Goal: Task Accomplishment & Management: Complete application form

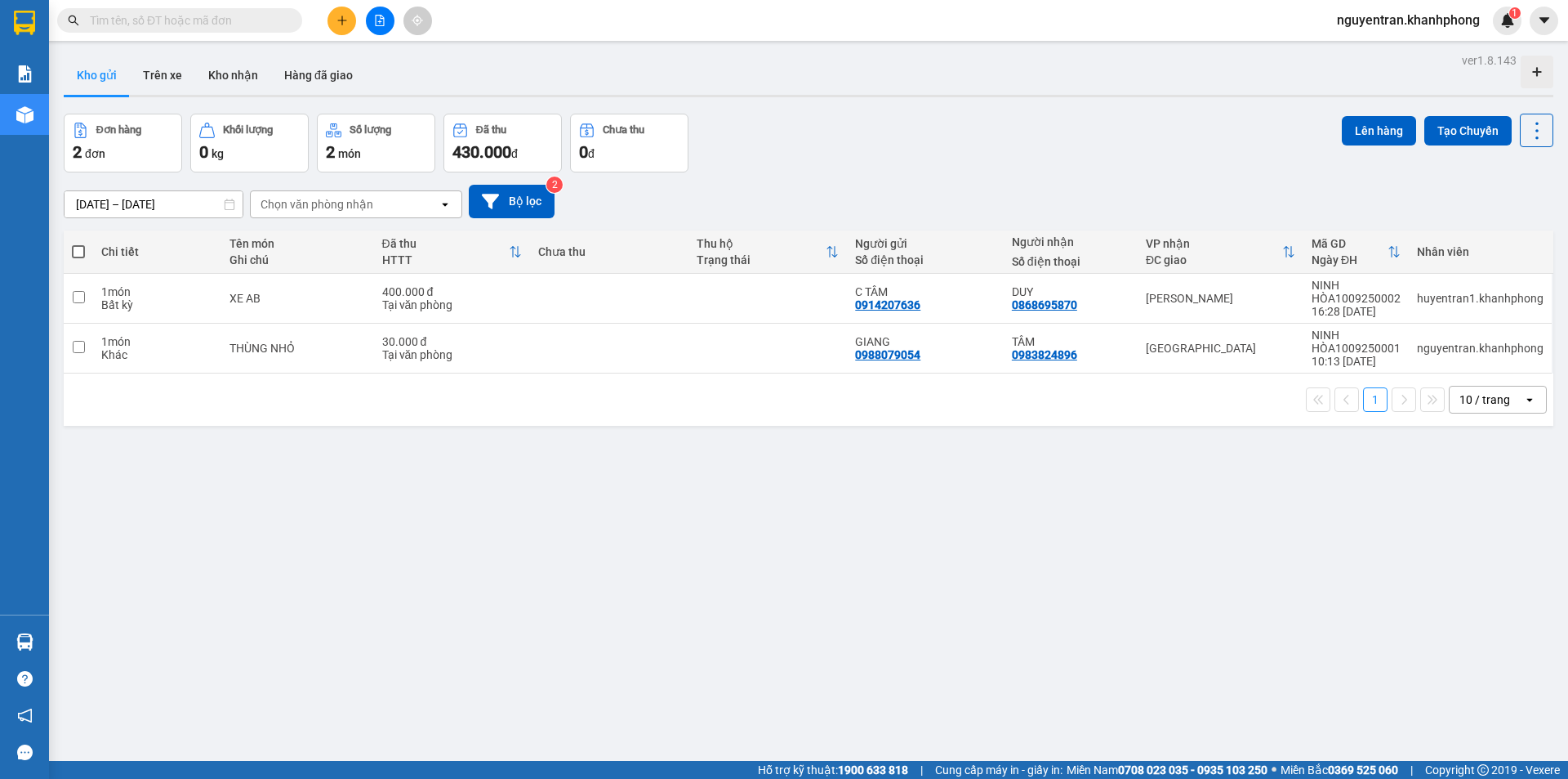
click at [254, 20] on input "text" at bounding box center [186, 20] width 193 height 18
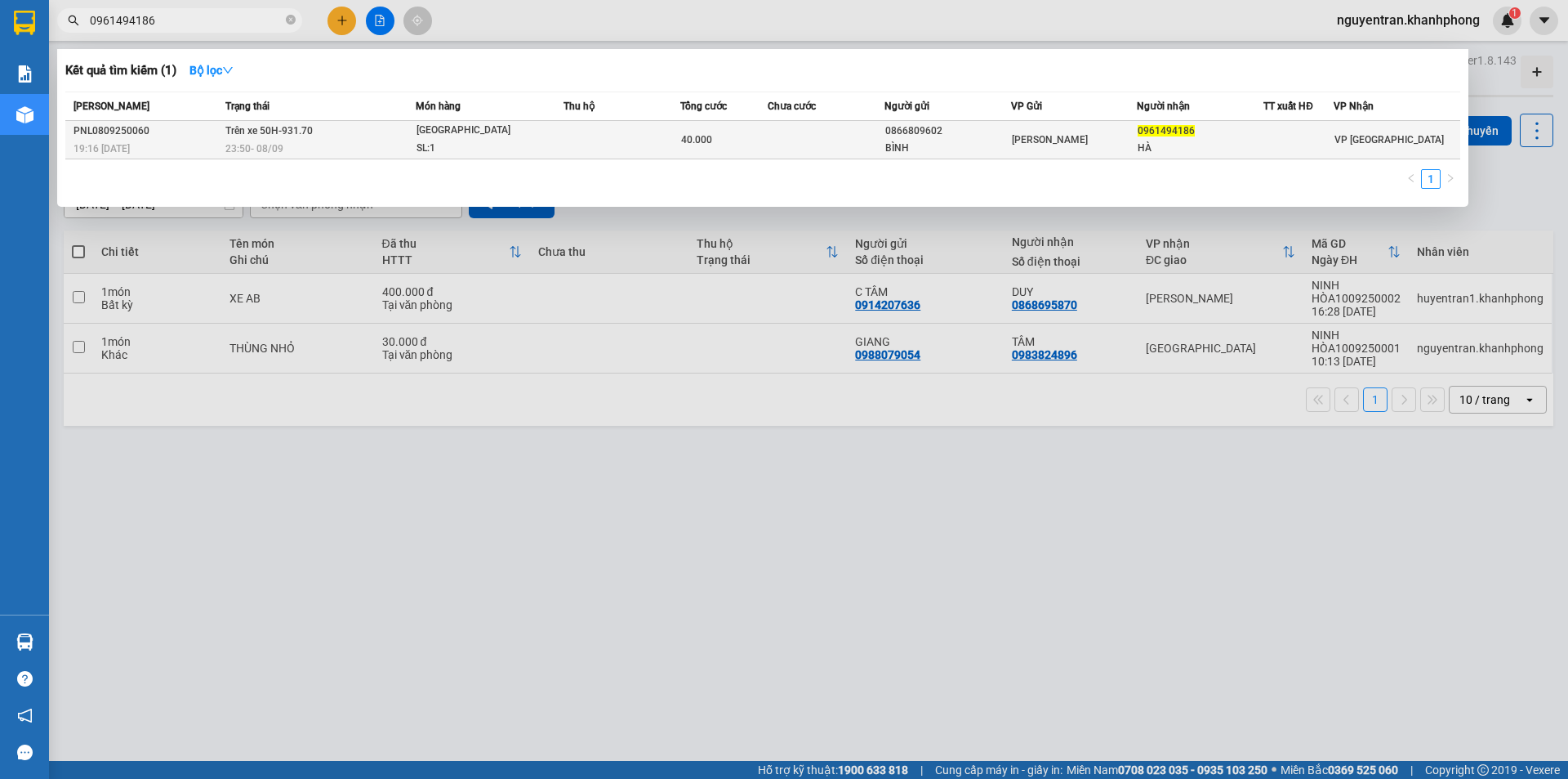
type input "0961494186"
click at [632, 134] on td at bounding box center [621, 139] width 116 height 39
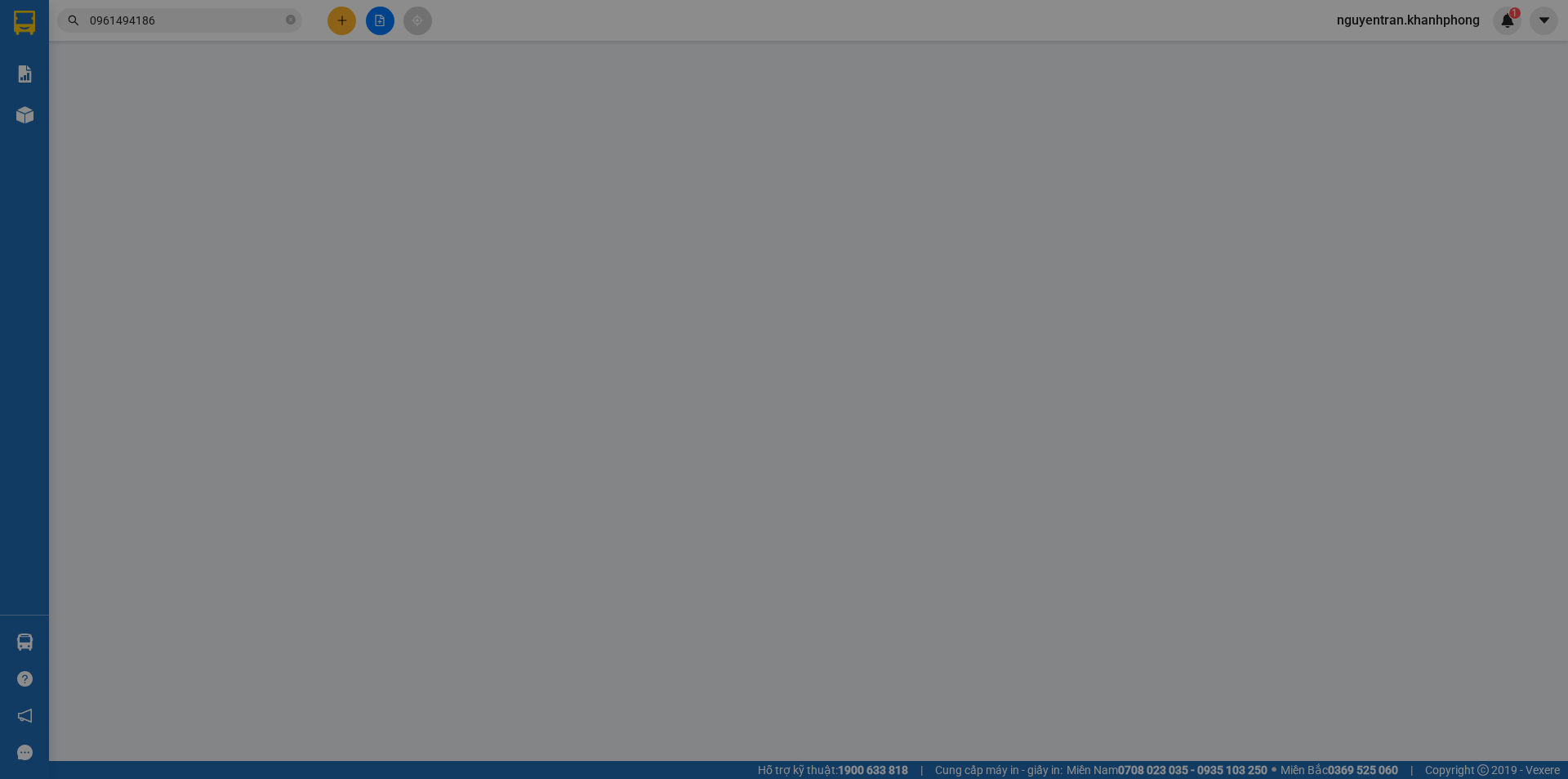
type input "0866809602"
type input "BÌNH"
type input "0961494186"
type input "HÀ"
type input "40.000"
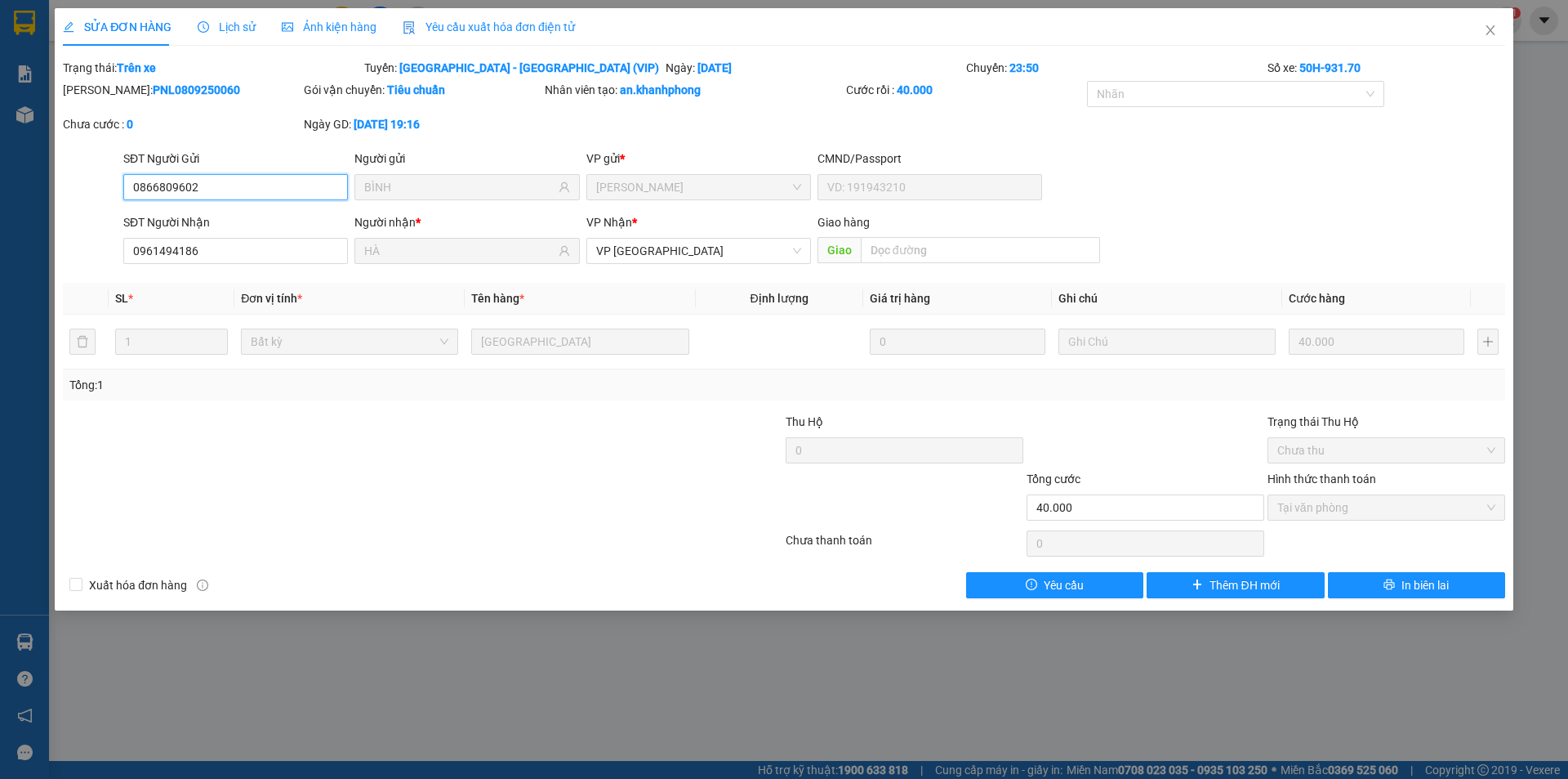
click at [130, 184] on input "0866809602" at bounding box center [236, 187] width 225 height 26
click at [1487, 29] on icon "close" at bounding box center [1490, 30] width 13 height 13
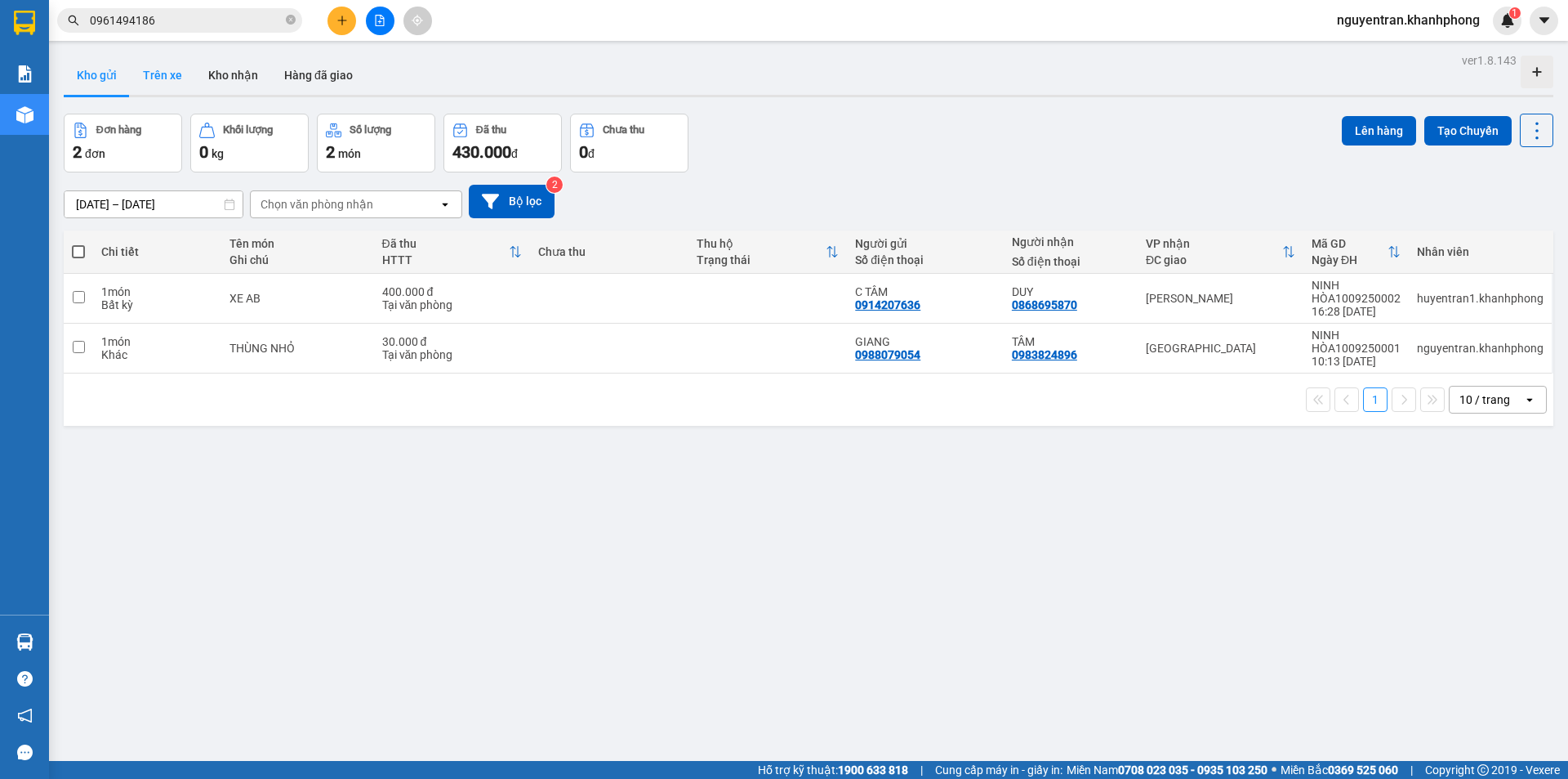
click at [170, 79] on button "Trên xe" at bounding box center [162, 75] width 66 height 39
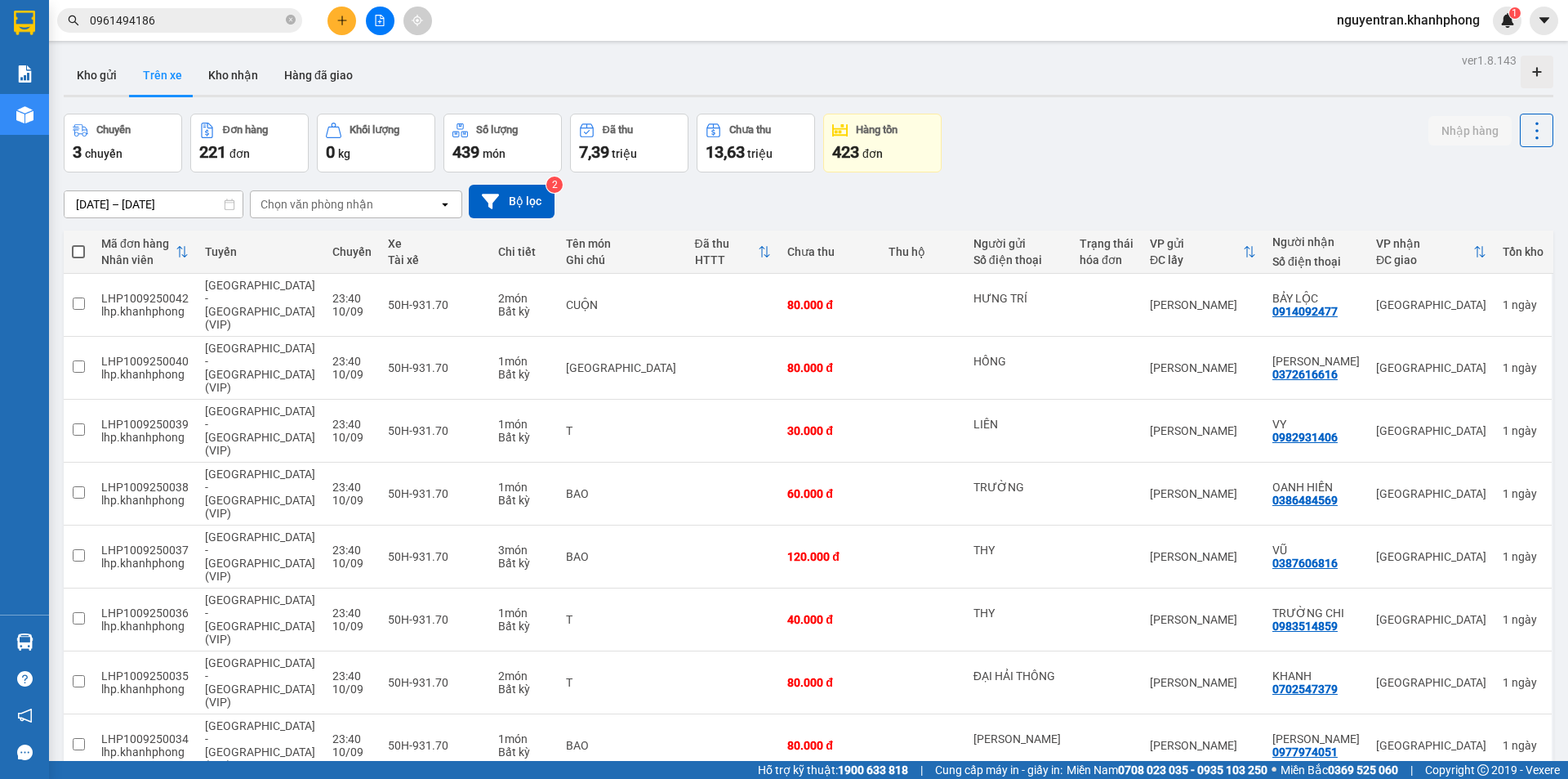
click at [328, 203] on div "Chọn văn phòng nhận" at bounding box center [317, 204] width 112 height 16
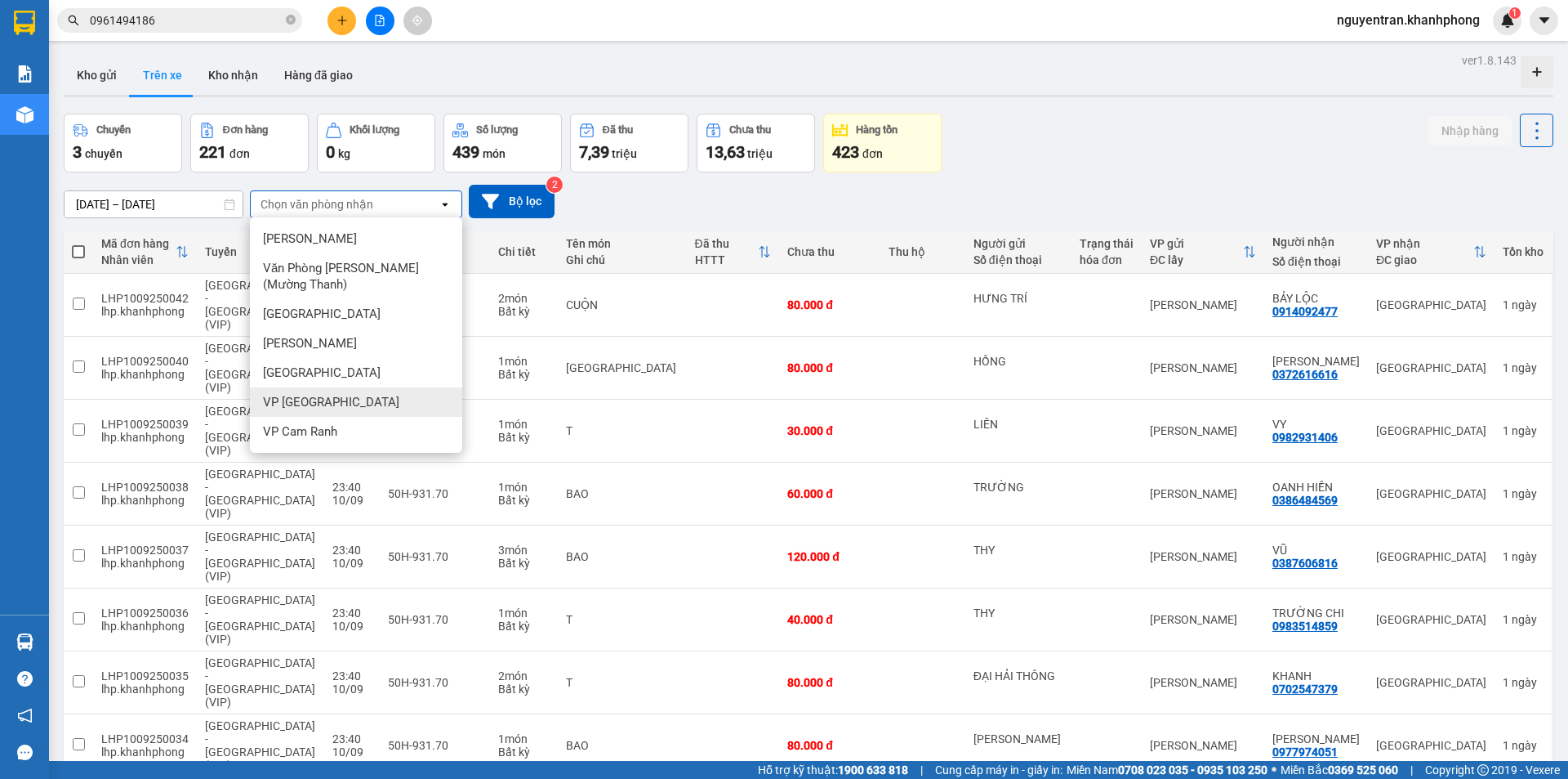
click at [317, 398] on span "VP [GEOGRAPHIC_DATA]" at bounding box center [331, 401] width 136 height 16
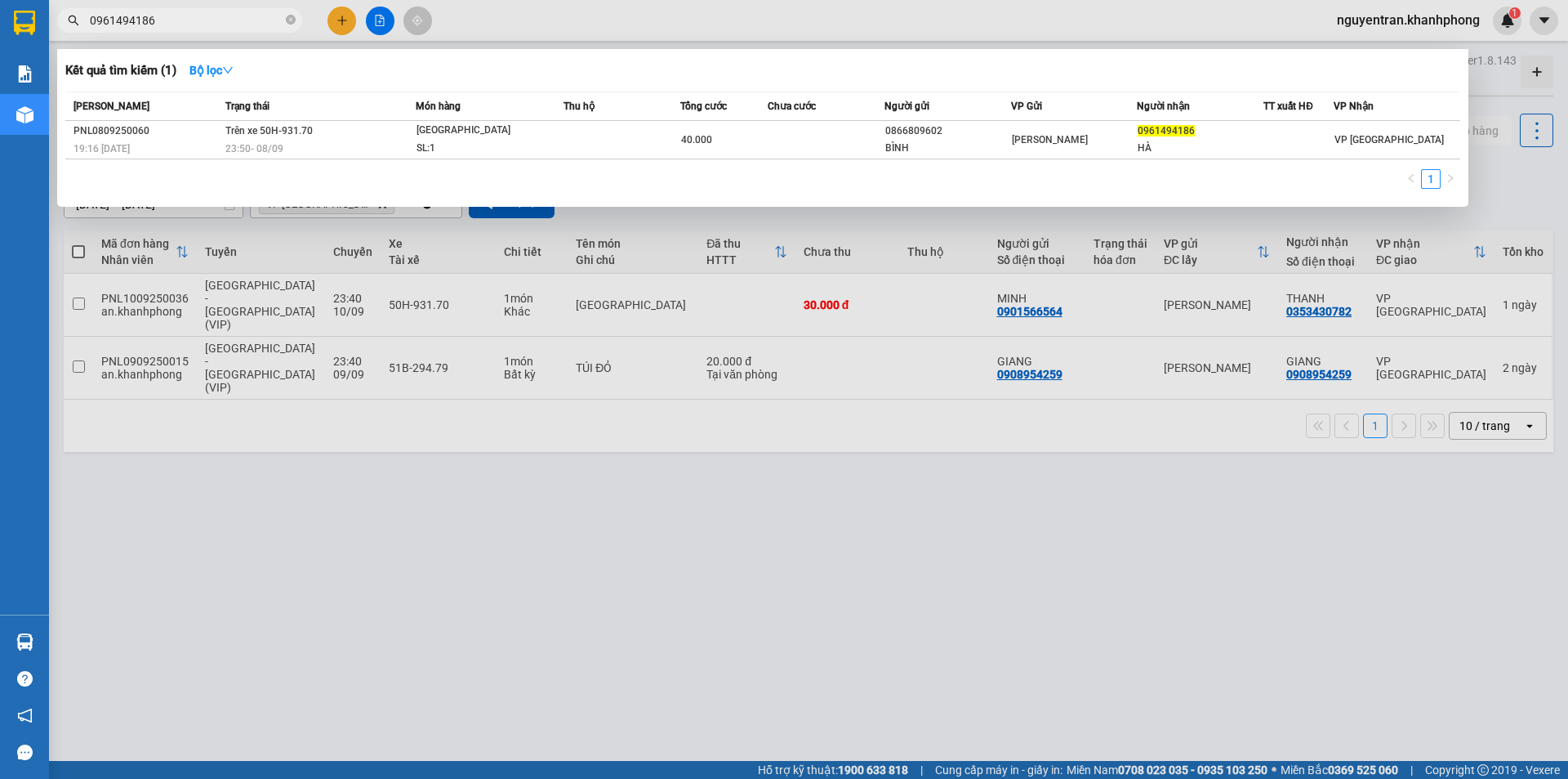
click at [223, 17] on input "0961494186" at bounding box center [186, 20] width 193 height 18
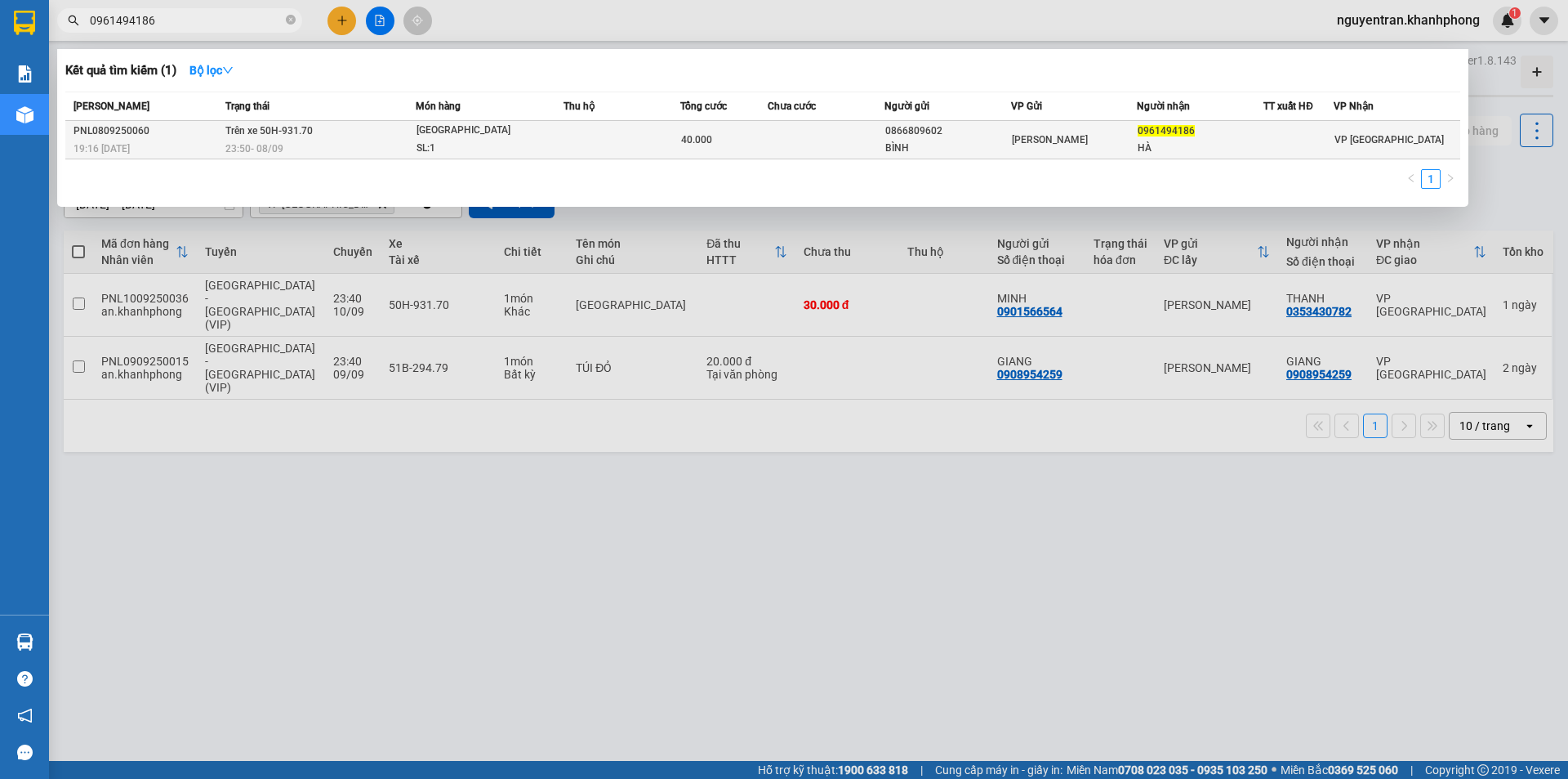
click at [536, 143] on div "SL: 1" at bounding box center [477, 148] width 122 height 18
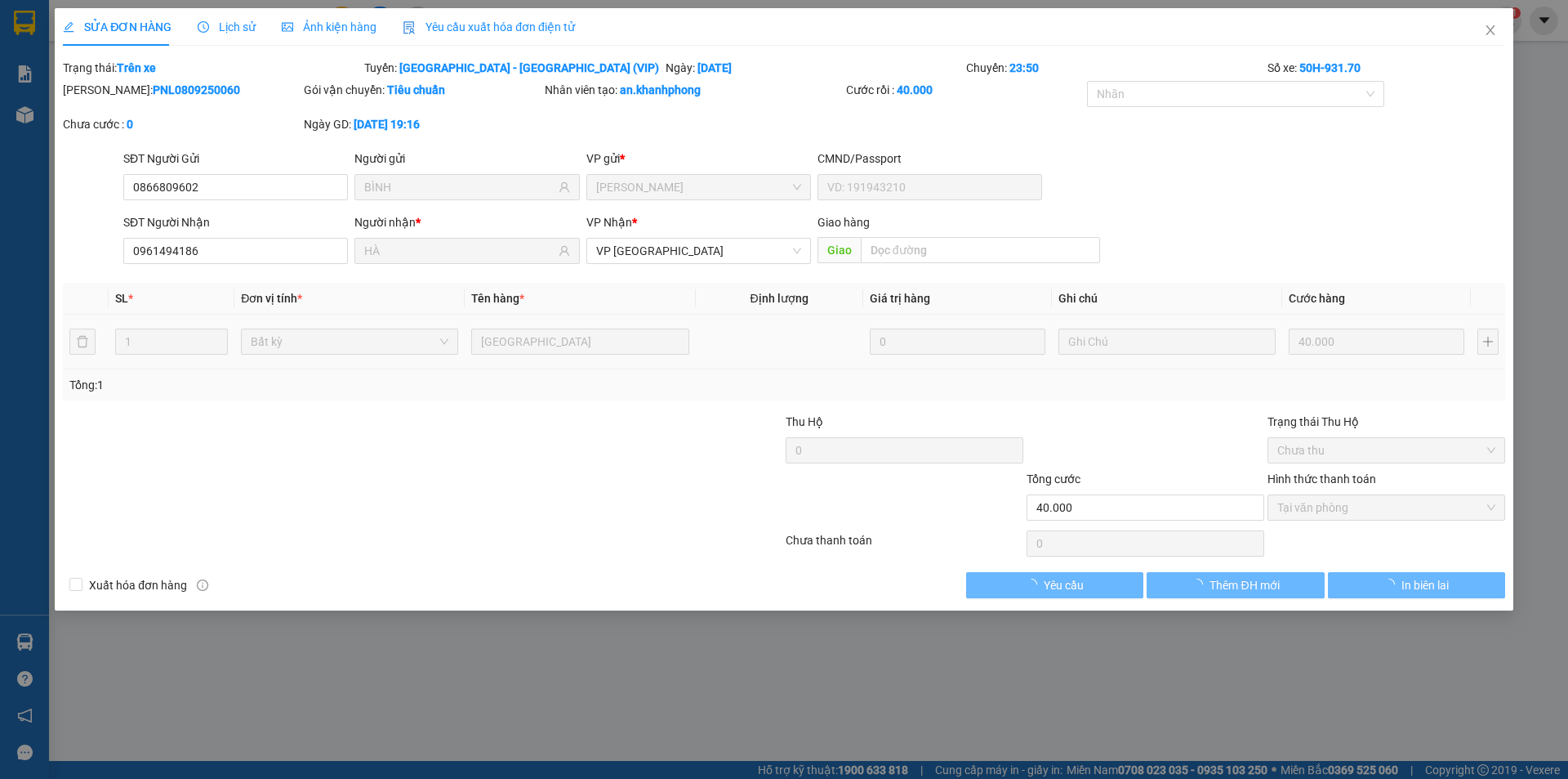
type input "0866809602"
type input "BÌNH"
type input "0961494186"
type input "HÀ"
type input "40.000"
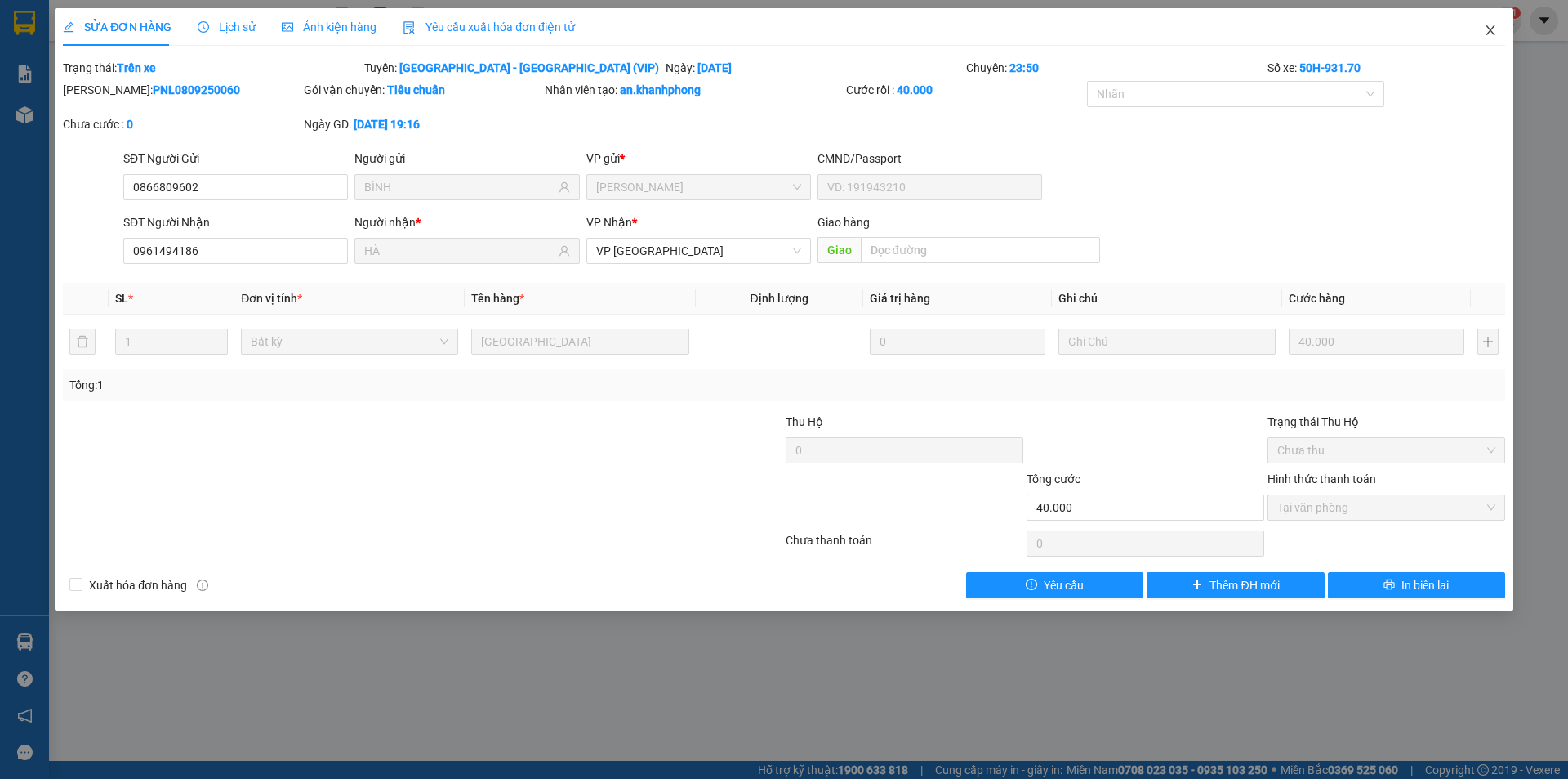
click at [1489, 26] on icon "close" at bounding box center [1490, 30] width 13 height 13
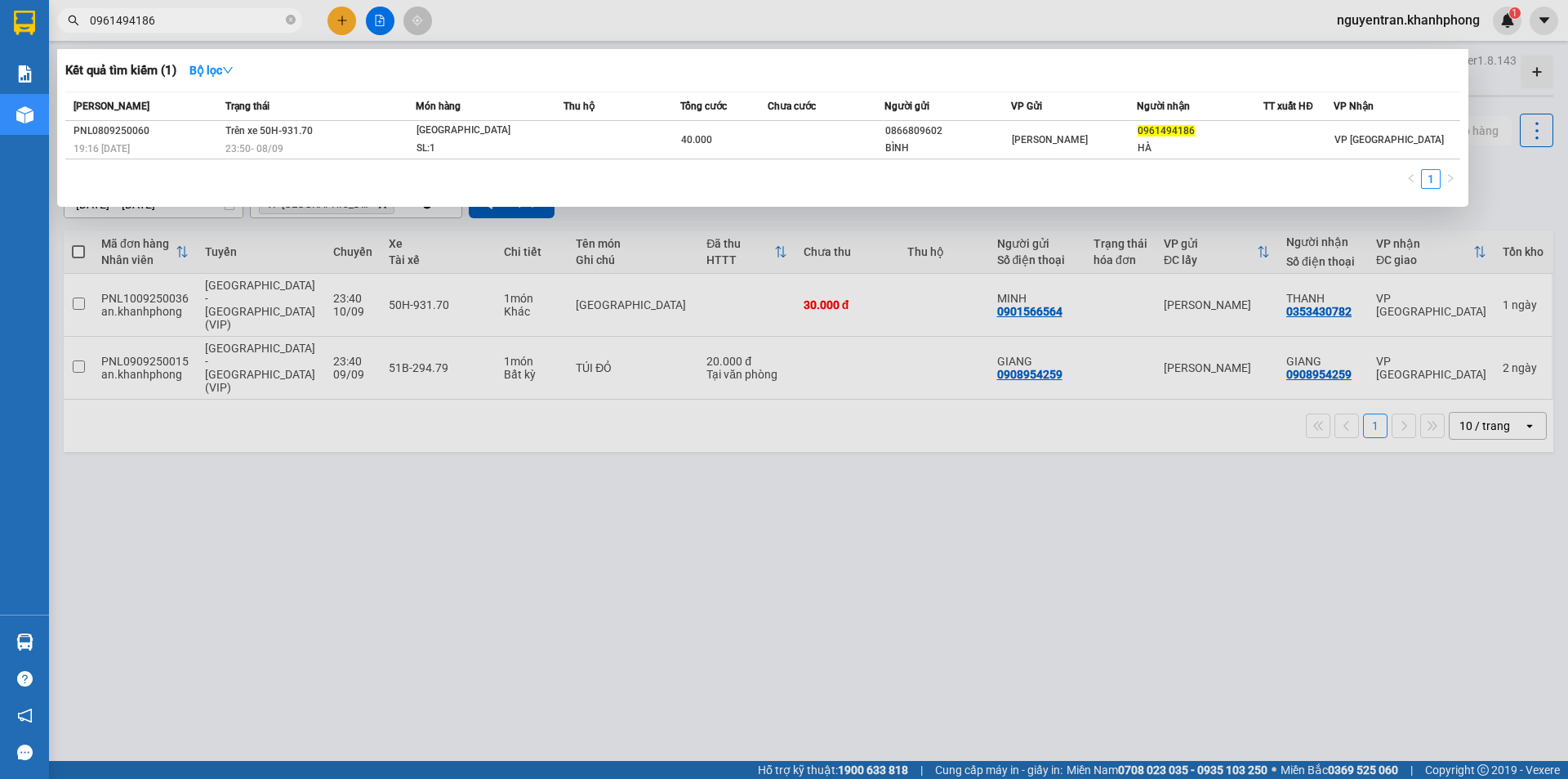
click at [180, 19] on input "0961494186" at bounding box center [186, 20] width 193 height 18
click at [1467, 190] on div "Kết quả tìm kiếm ( 1 ) Bộ lọc Mã ĐH Trạng thái Món hàng Thu hộ Tổng cước Chưa c…" at bounding box center [763, 128] width 1412 height 157
click at [855, 473] on div at bounding box center [784, 390] width 1568 height 779
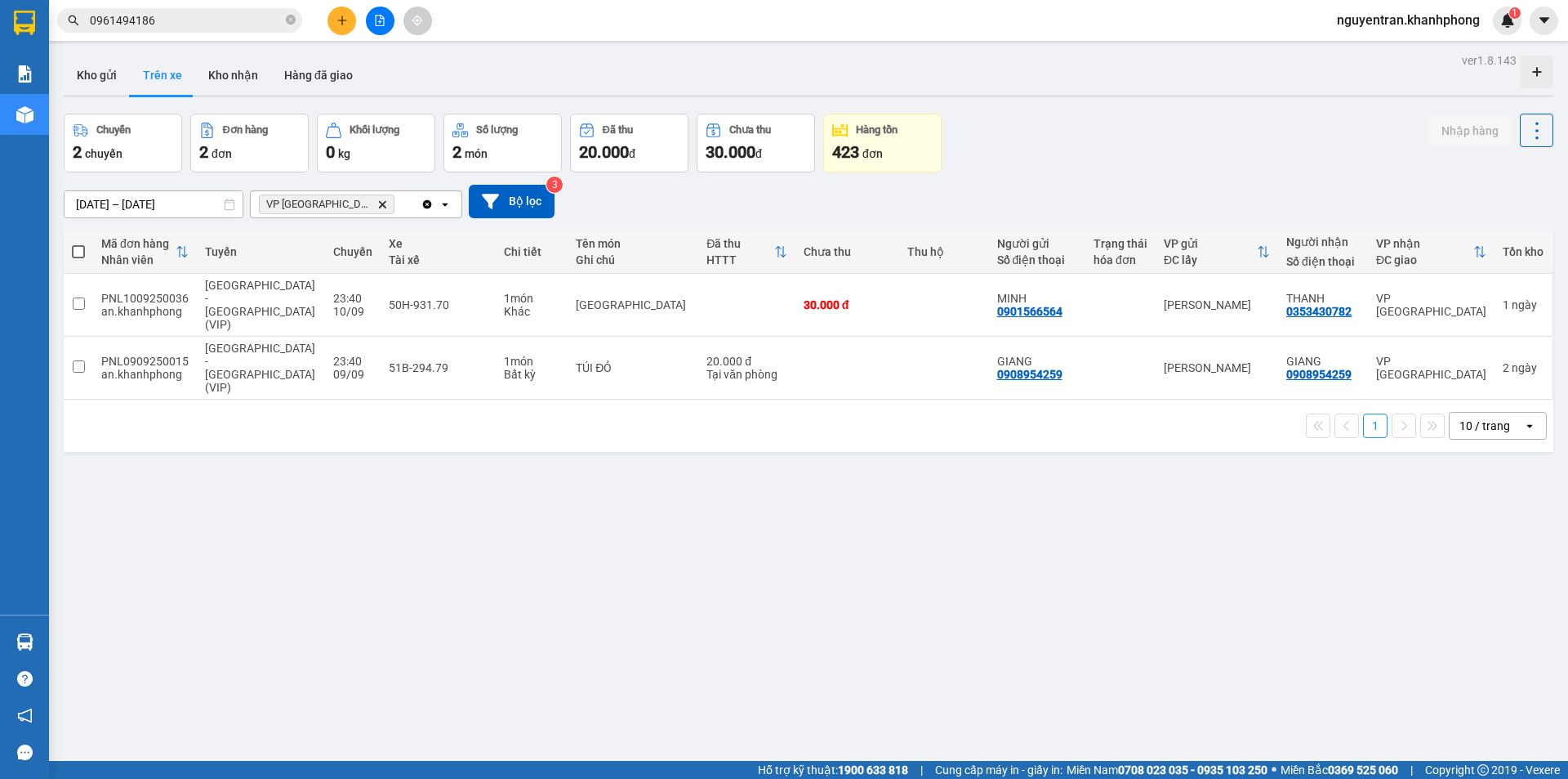
click at [231, 206] on icon at bounding box center [229, 203] width 11 height 11
click at [156, 209] on input "[DATE] – [DATE]" at bounding box center [153, 204] width 178 height 26
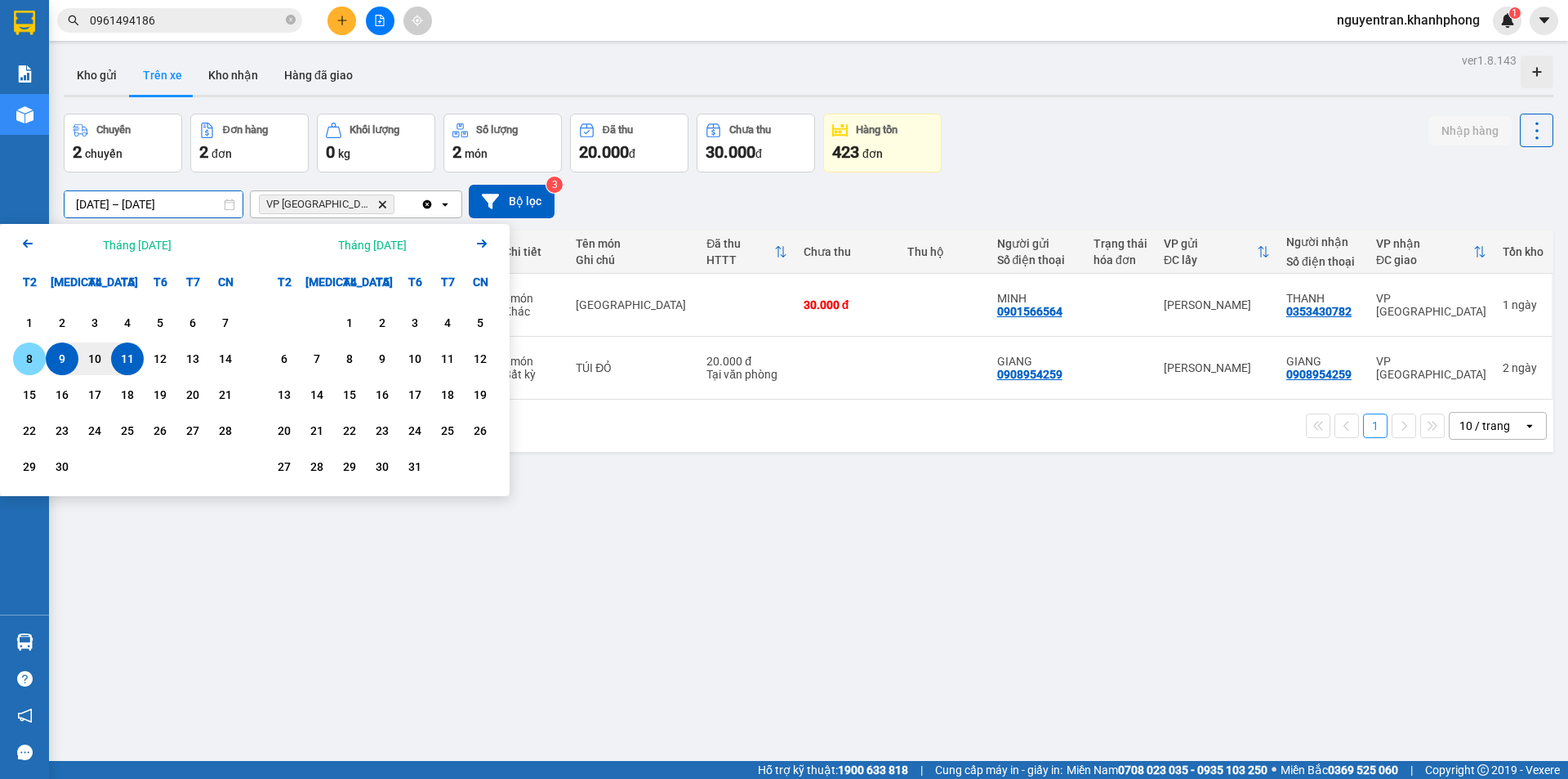
click at [25, 367] on div "8" at bounding box center [29, 359] width 23 height 20
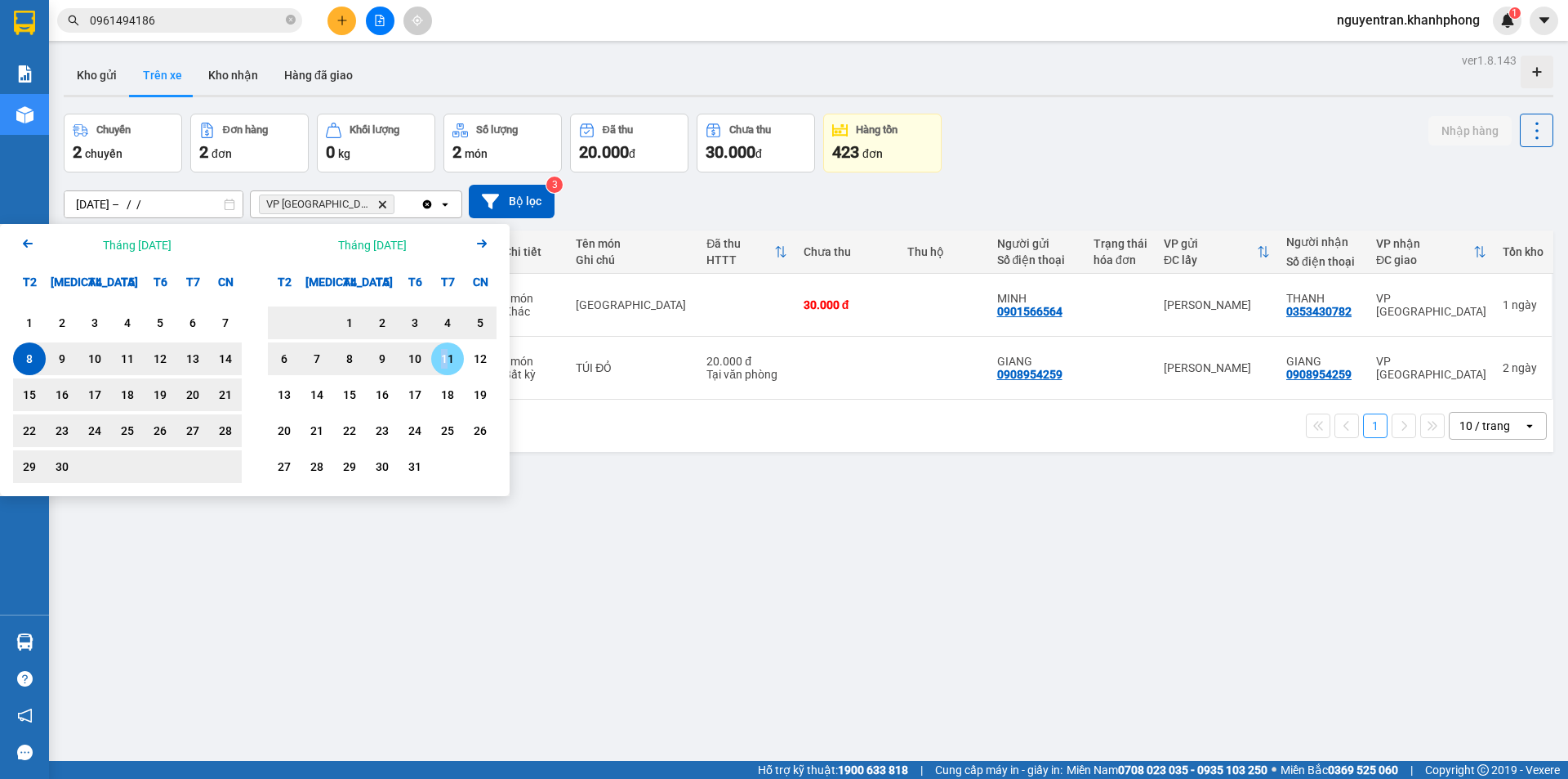
click at [445, 359] on div "11" at bounding box center [447, 359] width 23 height 20
type input "[DATE] – [DATE]"
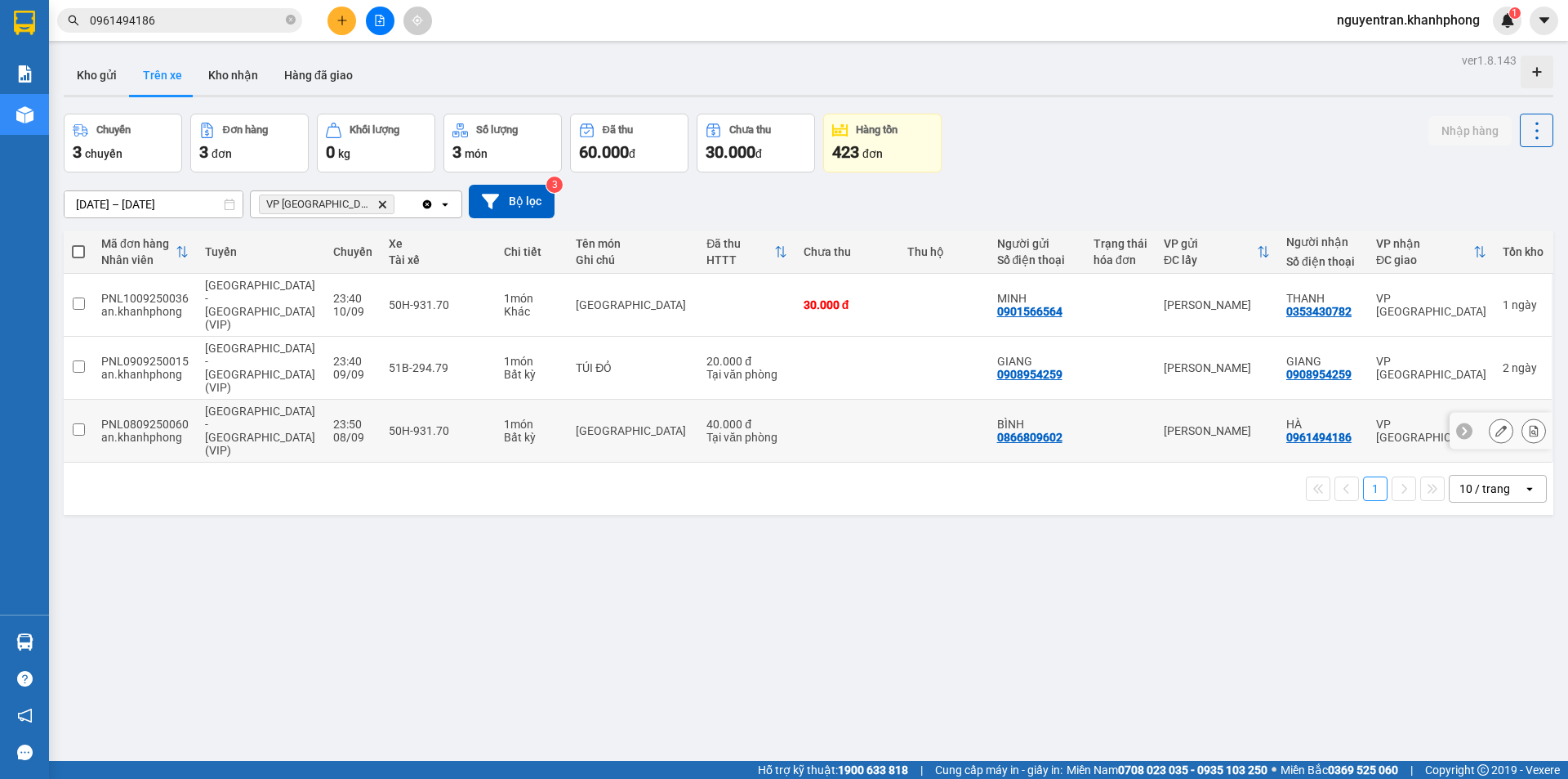
click at [523, 430] on div "Bất kỳ" at bounding box center [532, 436] width 56 height 13
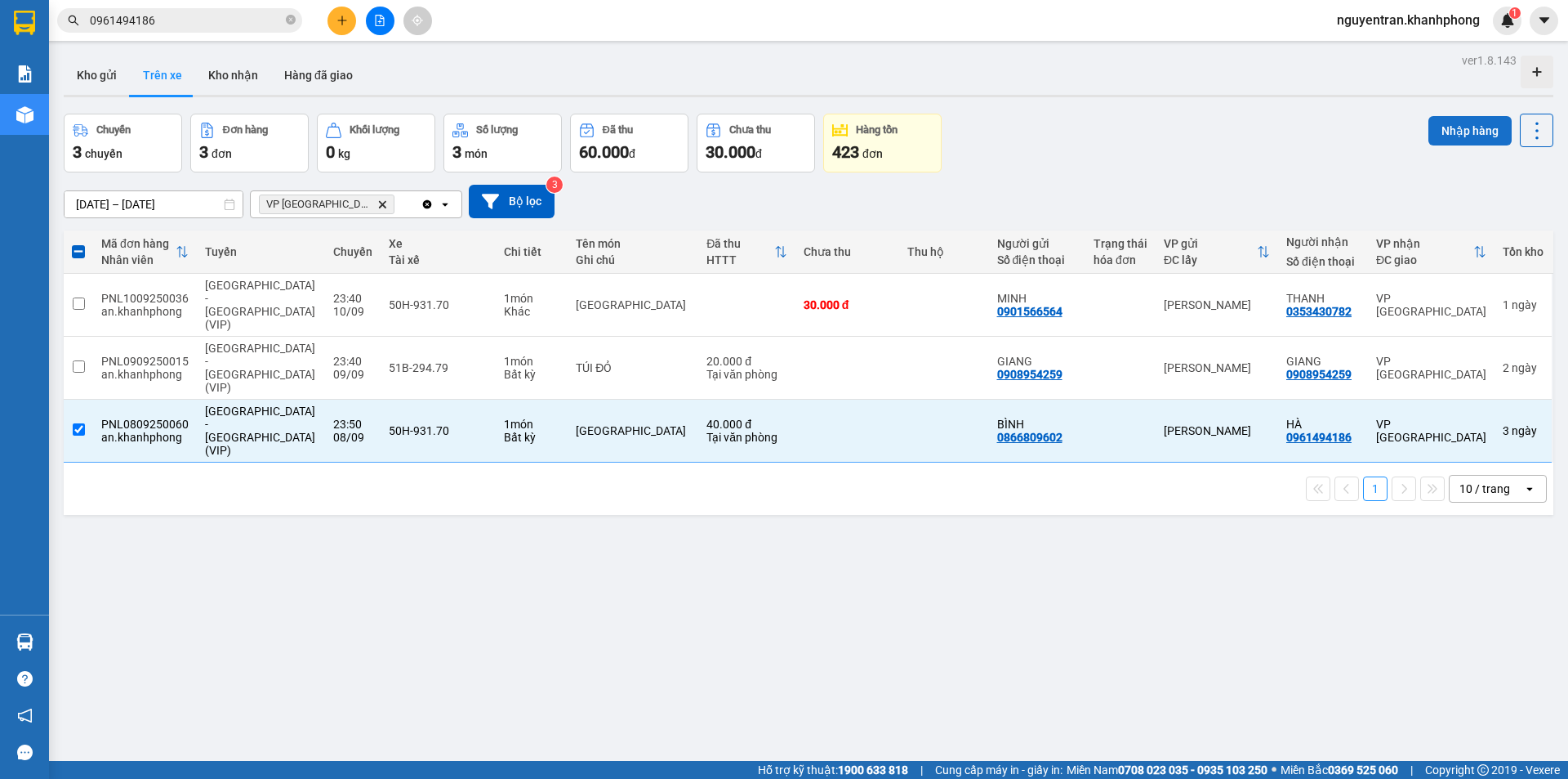
click at [1463, 126] on button "Nhập hàng" at bounding box center [1470, 131] width 84 height 30
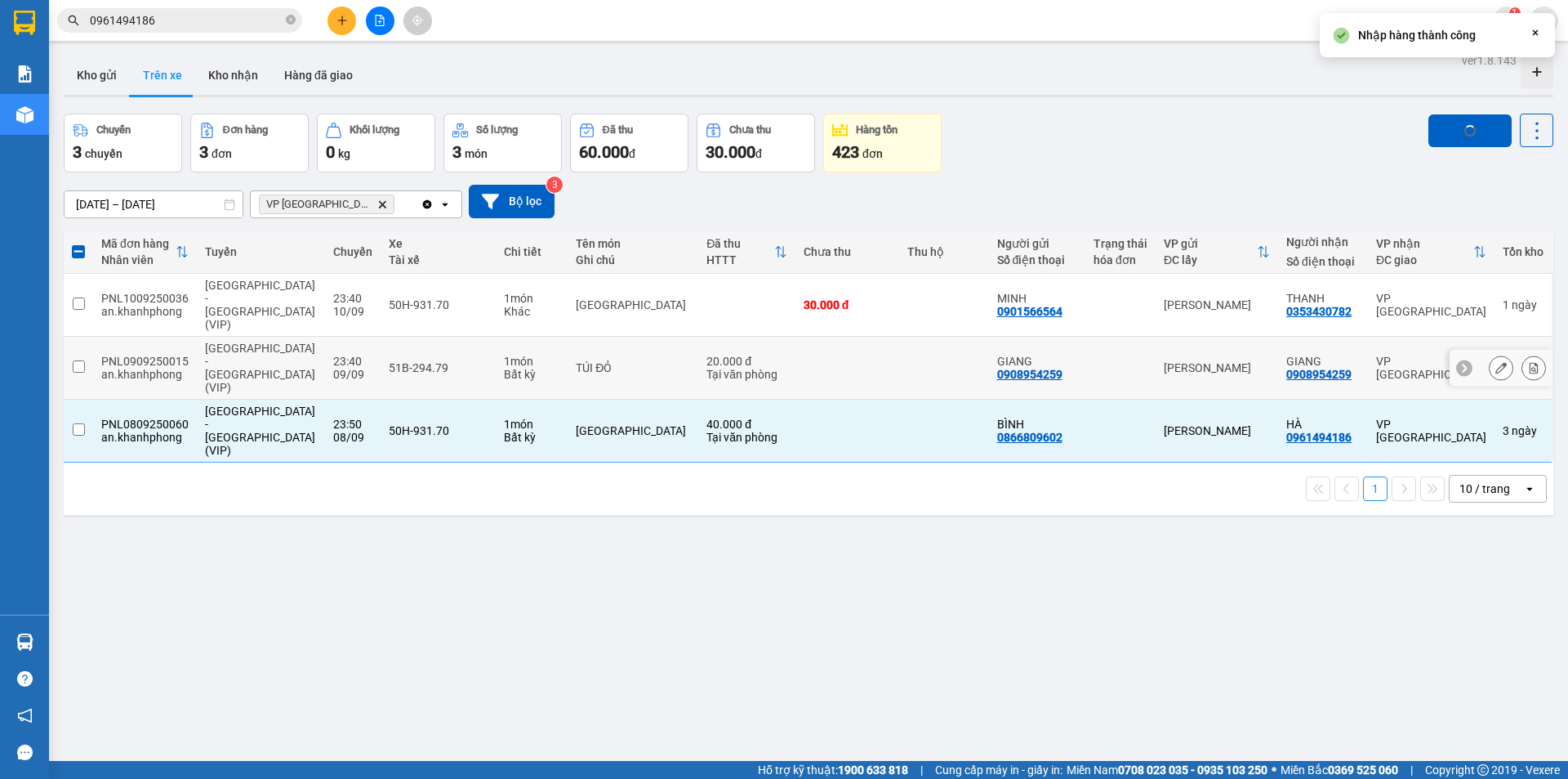
checkbox input "false"
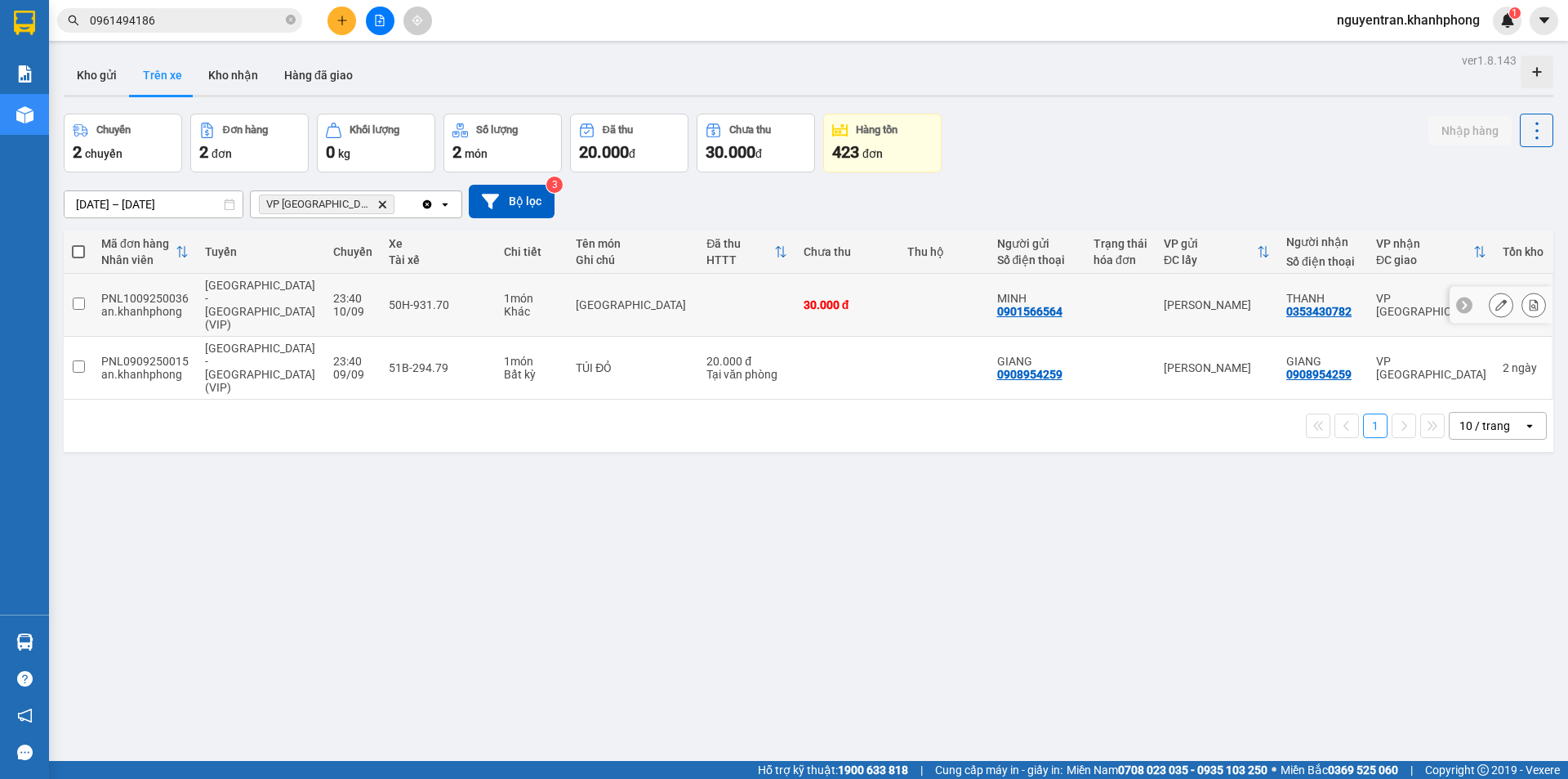
click at [334, 292] on div "23:40" at bounding box center [352, 298] width 39 height 13
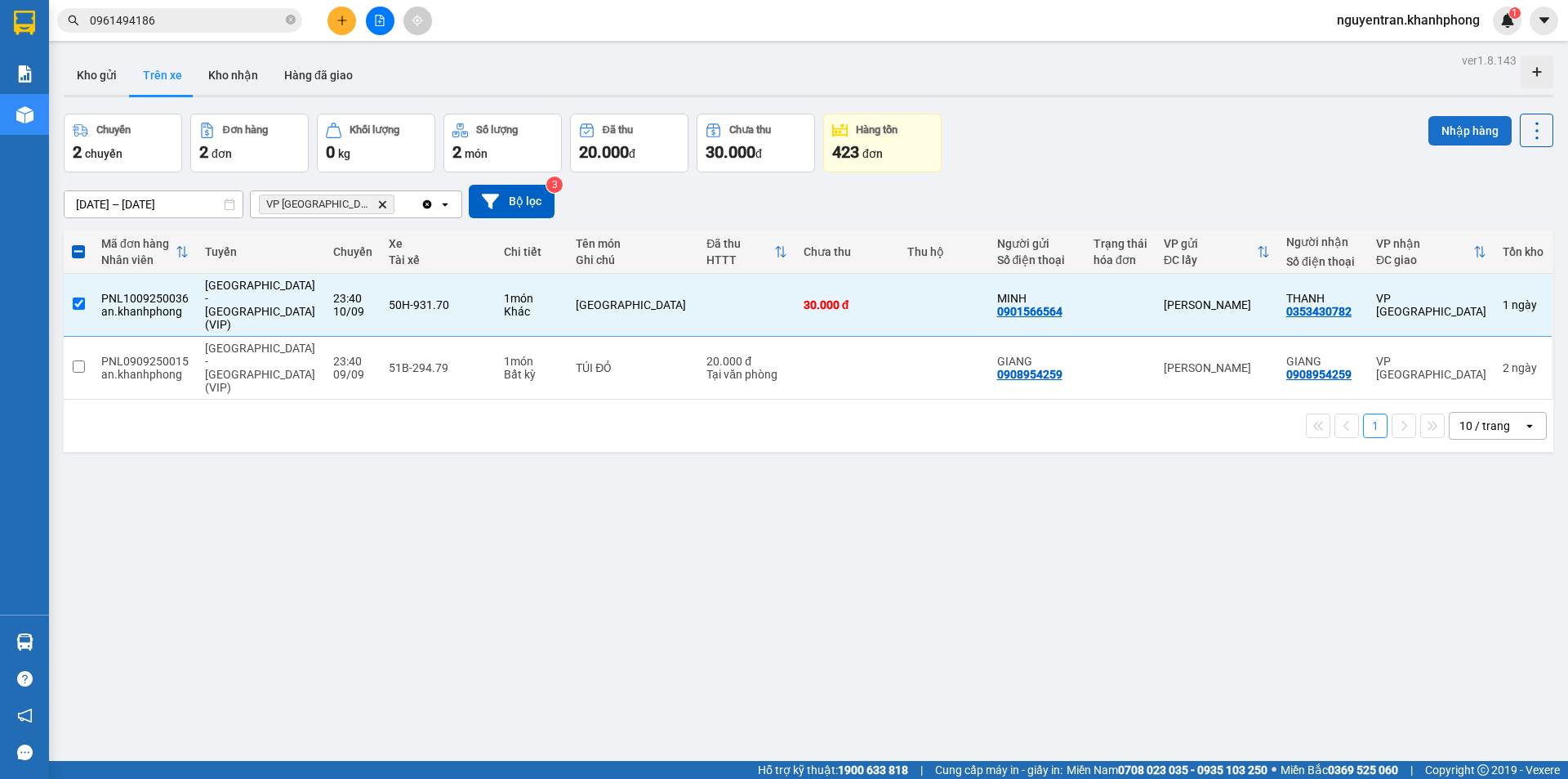
click at [1446, 127] on button "Nhập hàng" at bounding box center [1470, 131] width 84 height 30
checkbox input "false"
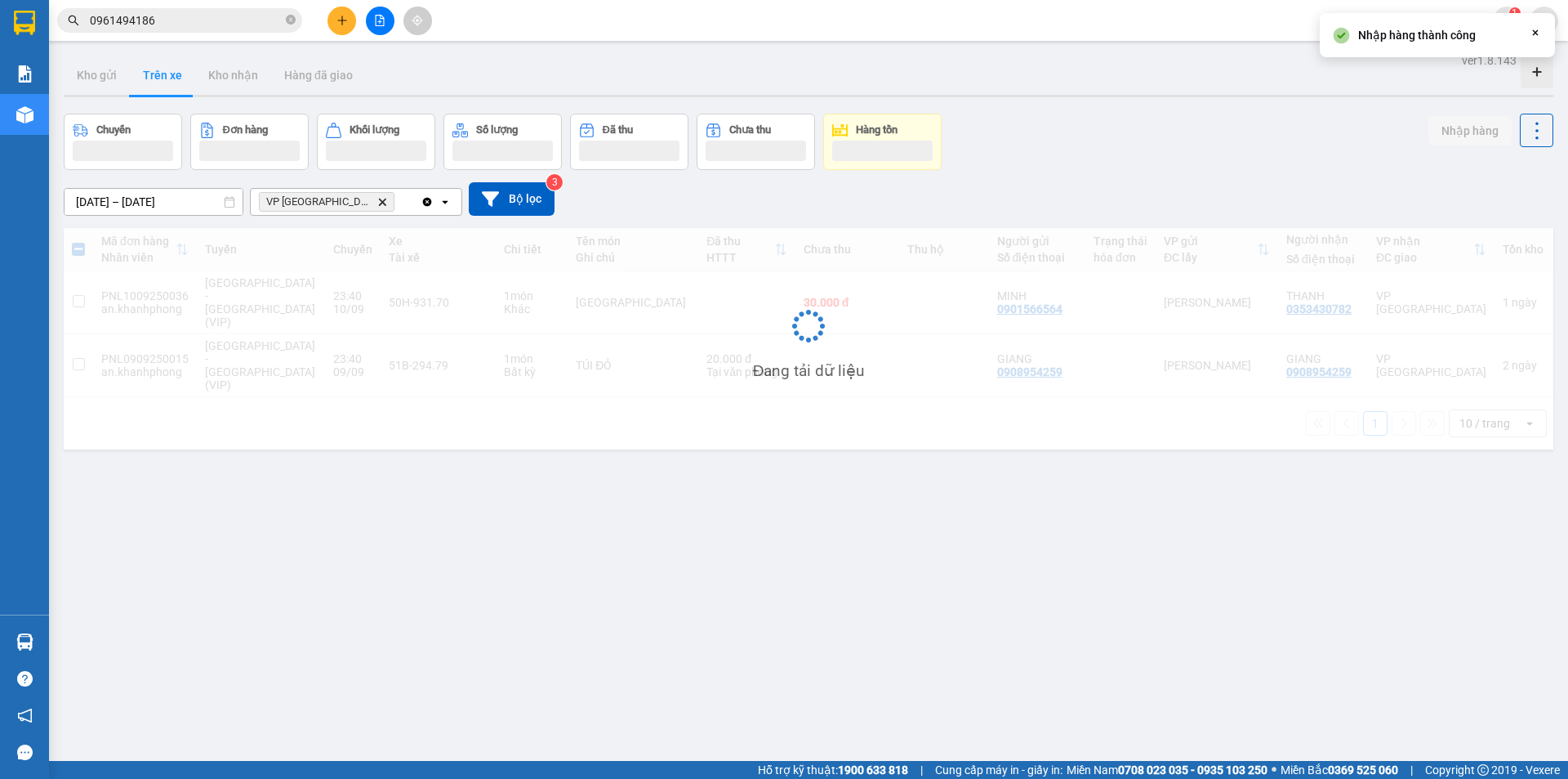
click at [860, 148] on div at bounding box center [882, 150] width 101 height 21
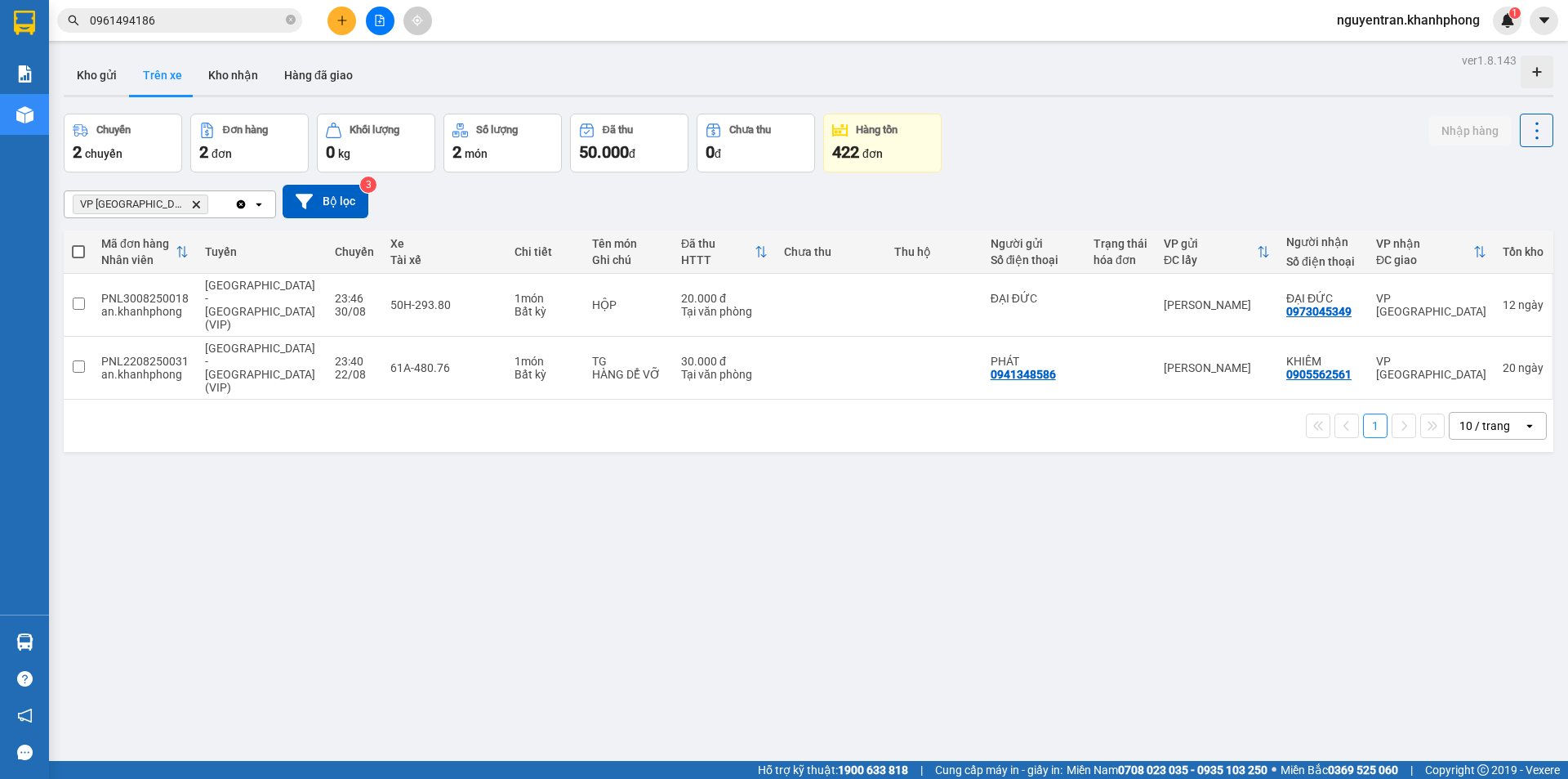
click at [859, 148] on span "422" at bounding box center [845, 152] width 27 height 20
click at [105, 80] on button "Kho gửi" at bounding box center [97, 75] width 66 height 39
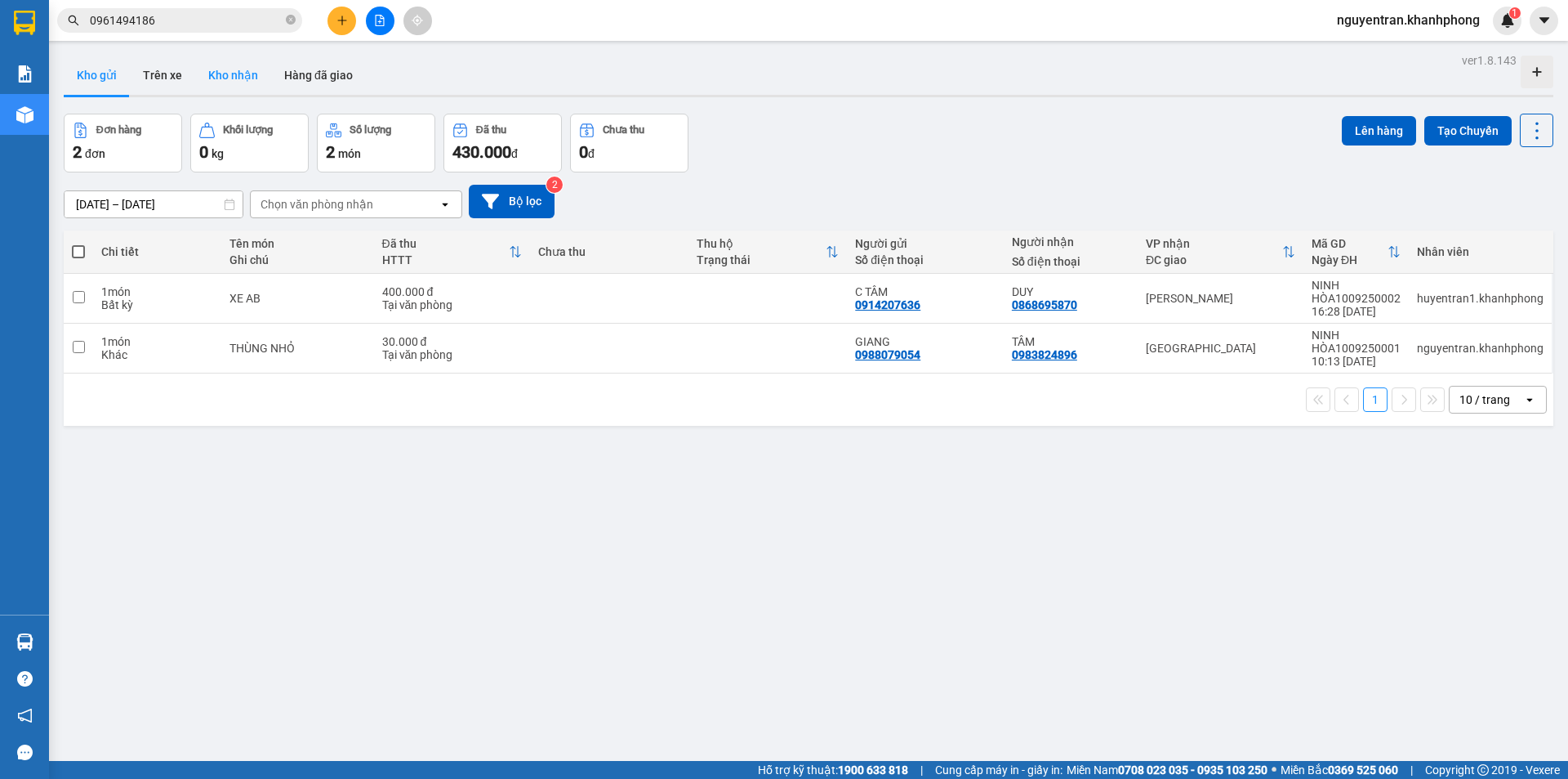
click at [244, 75] on button "Kho nhận" at bounding box center [233, 75] width 76 height 39
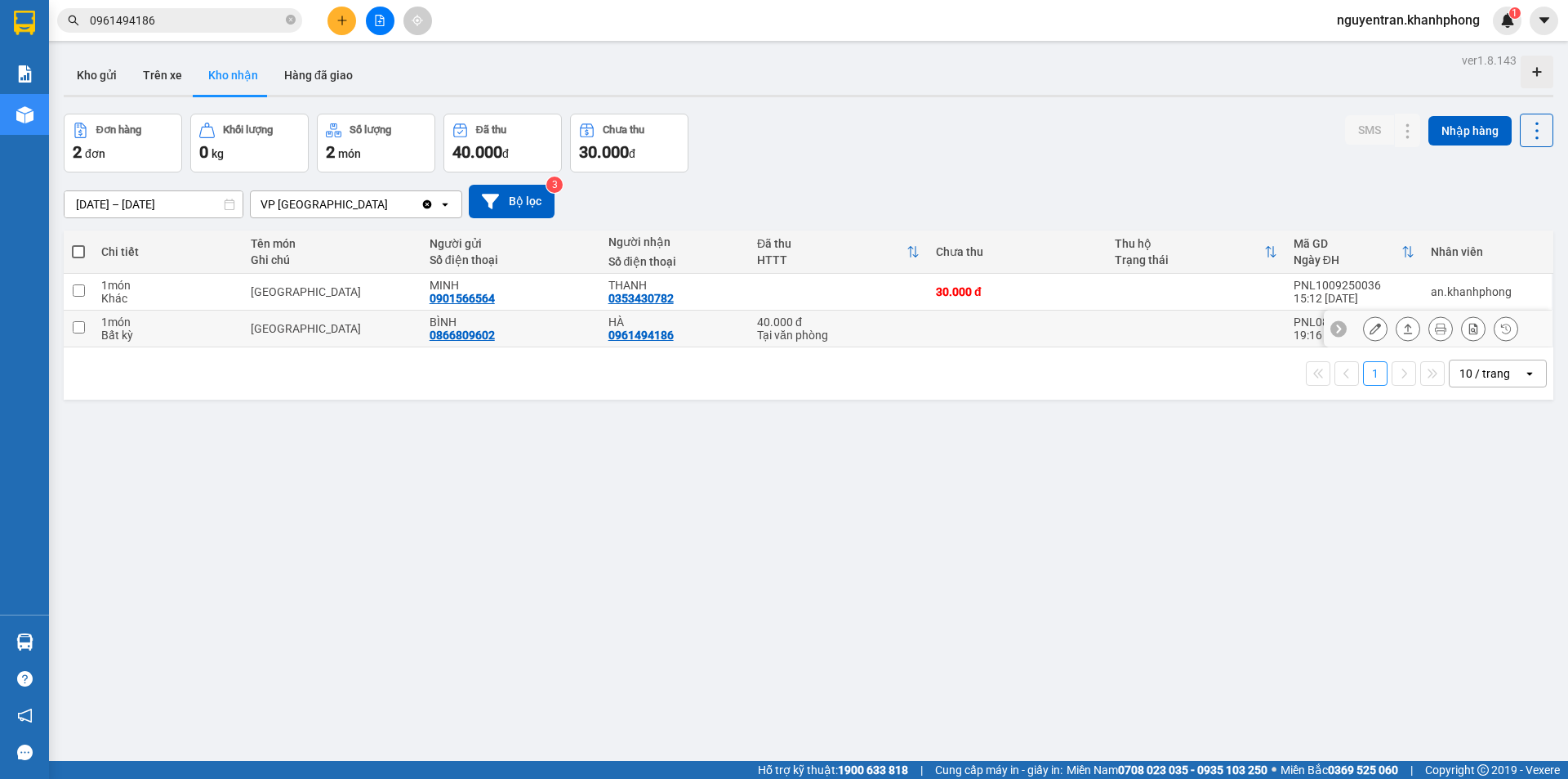
click at [80, 325] on input "checkbox" at bounding box center [79, 327] width 12 height 12
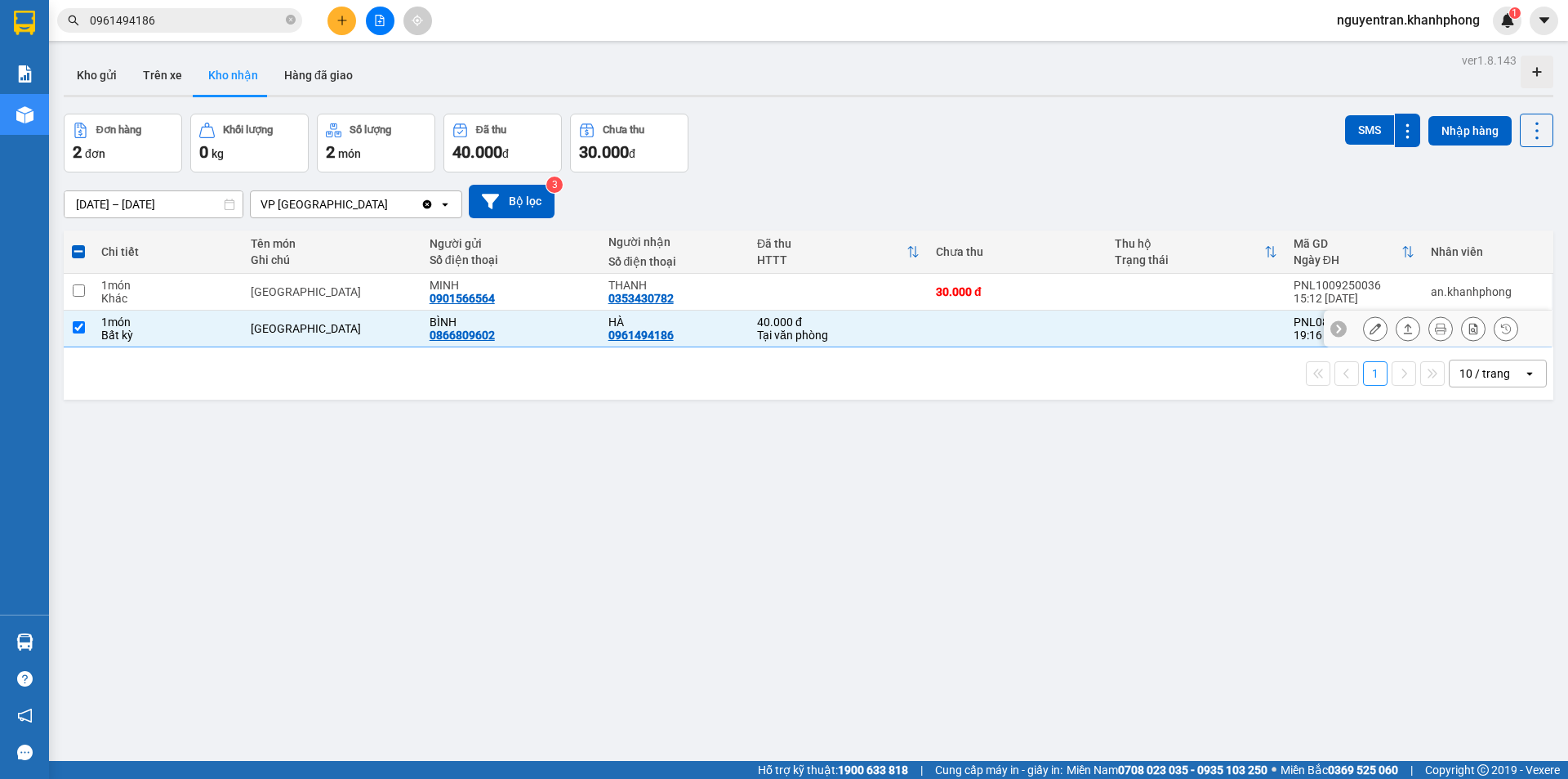
click at [73, 326] on input "checkbox" at bounding box center [79, 327] width 12 height 12
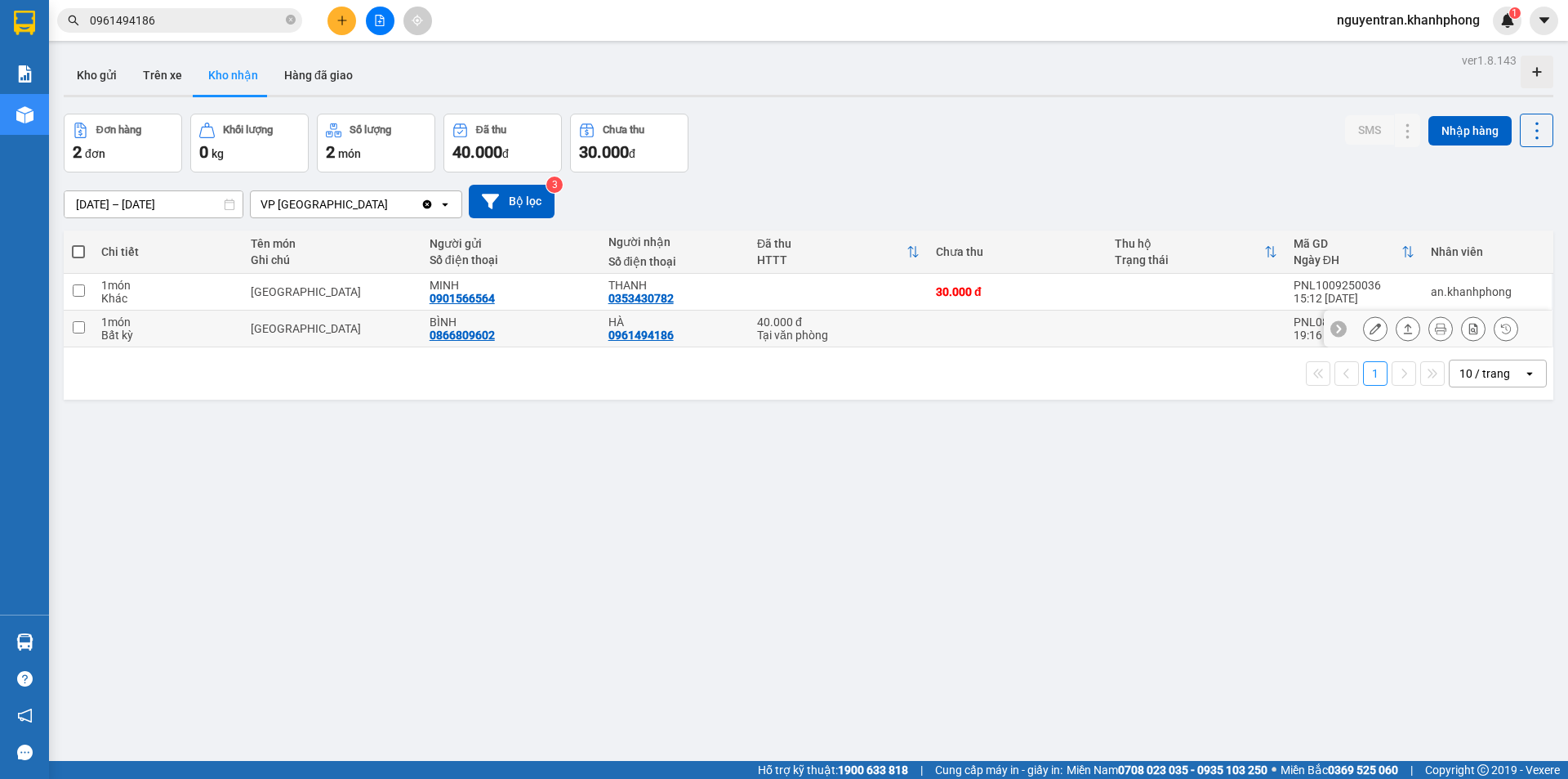
click at [932, 330] on td at bounding box center [1017, 329] width 179 height 37
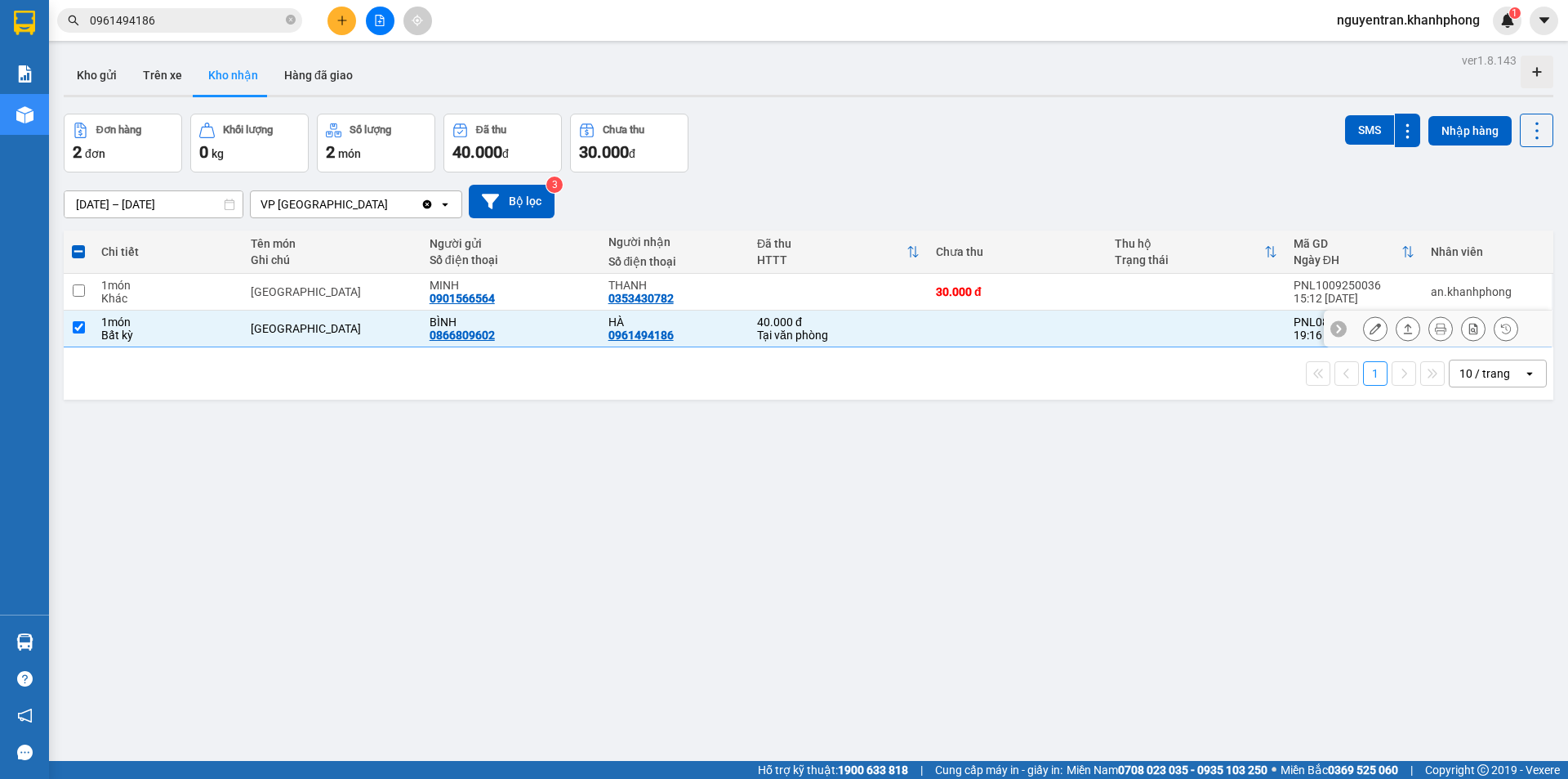
click at [932, 330] on td at bounding box center [1017, 329] width 179 height 37
checkbox input "true"
click at [212, 25] on input "0961494186" at bounding box center [186, 20] width 193 height 18
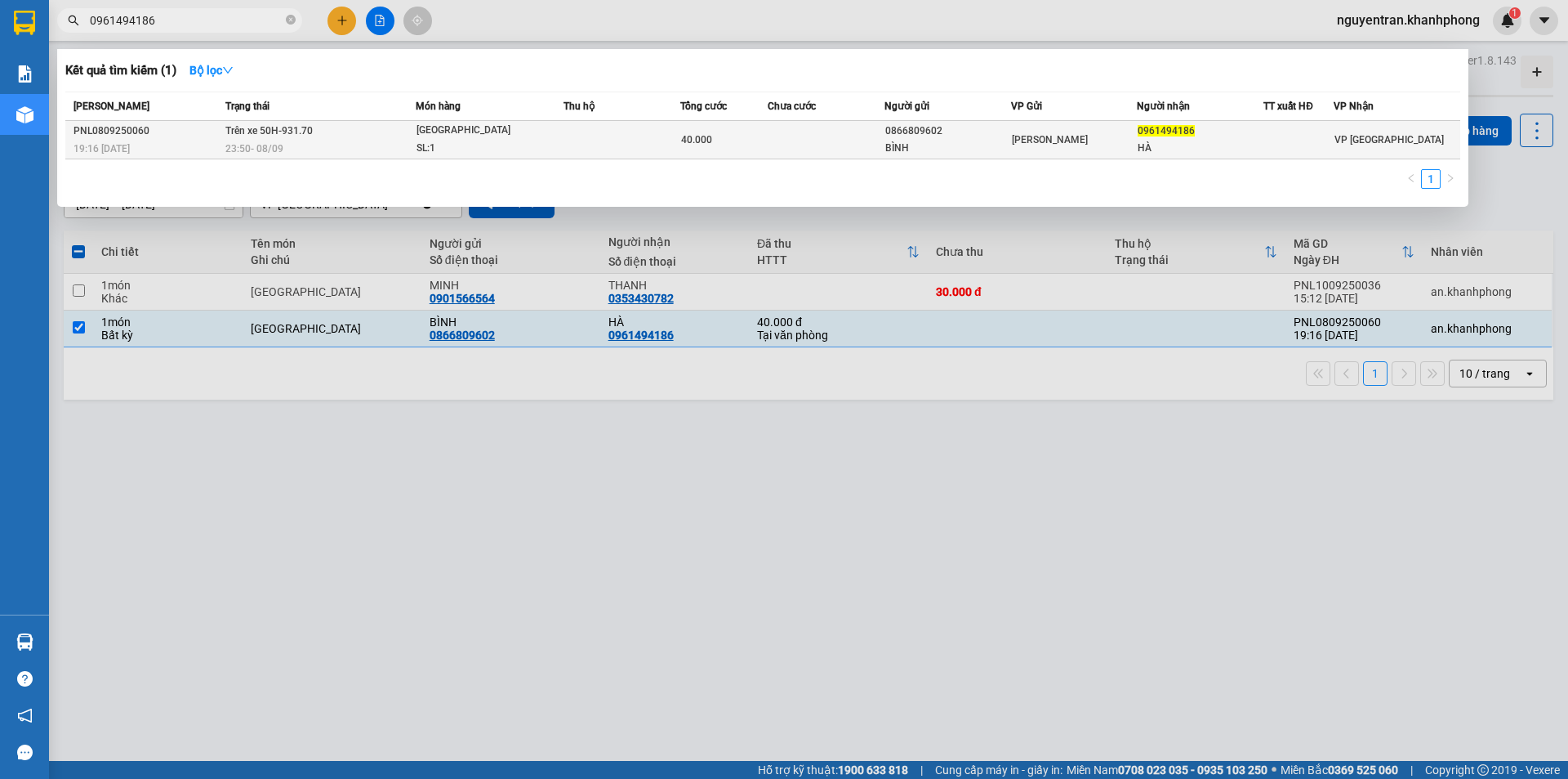
click at [457, 155] on div "SL: 1" at bounding box center [477, 148] width 122 height 18
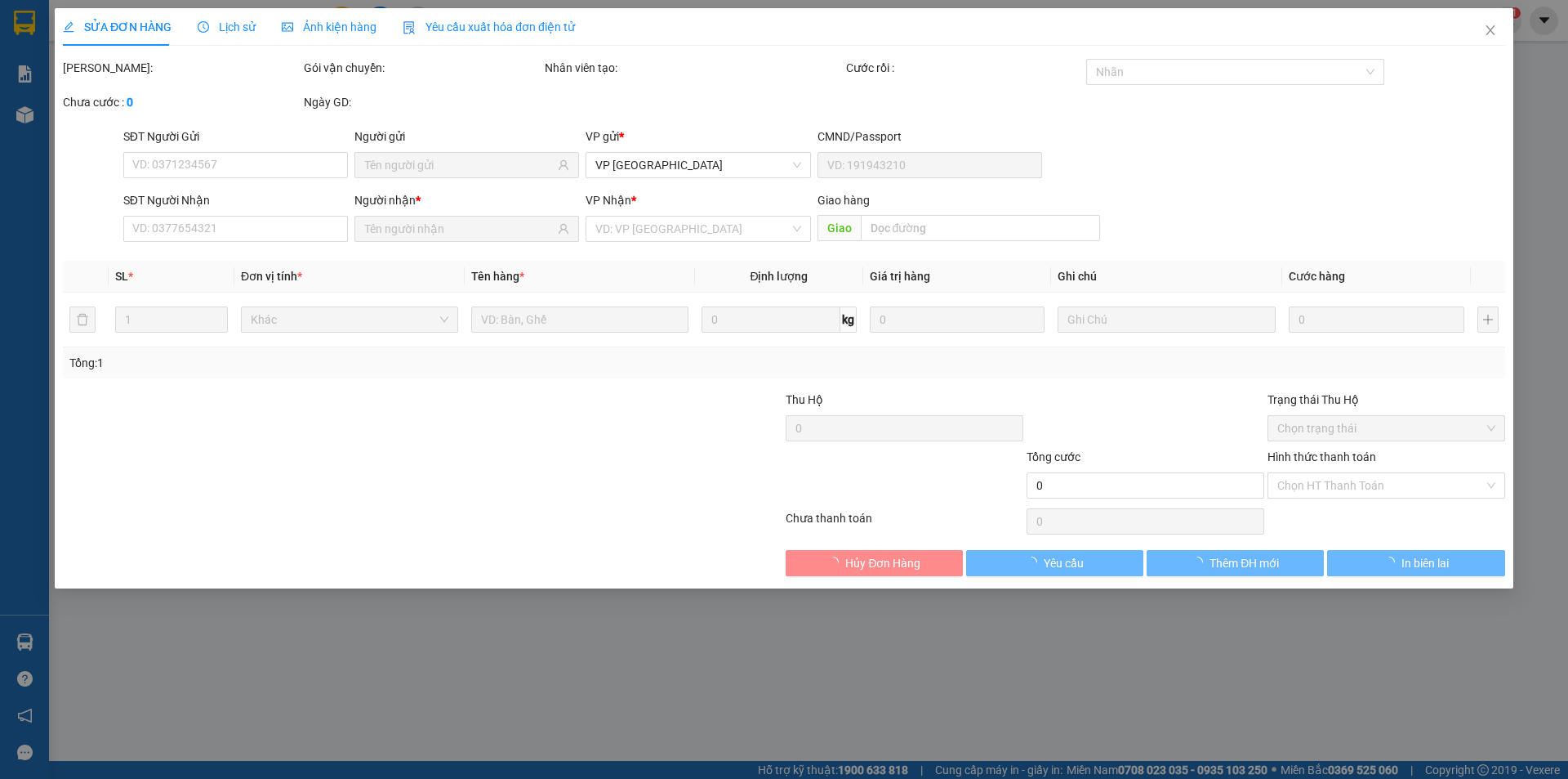
type input "0866809602"
type input "BÌNH"
type input "0961494186"
type input "HÀ"
type input "40.000"
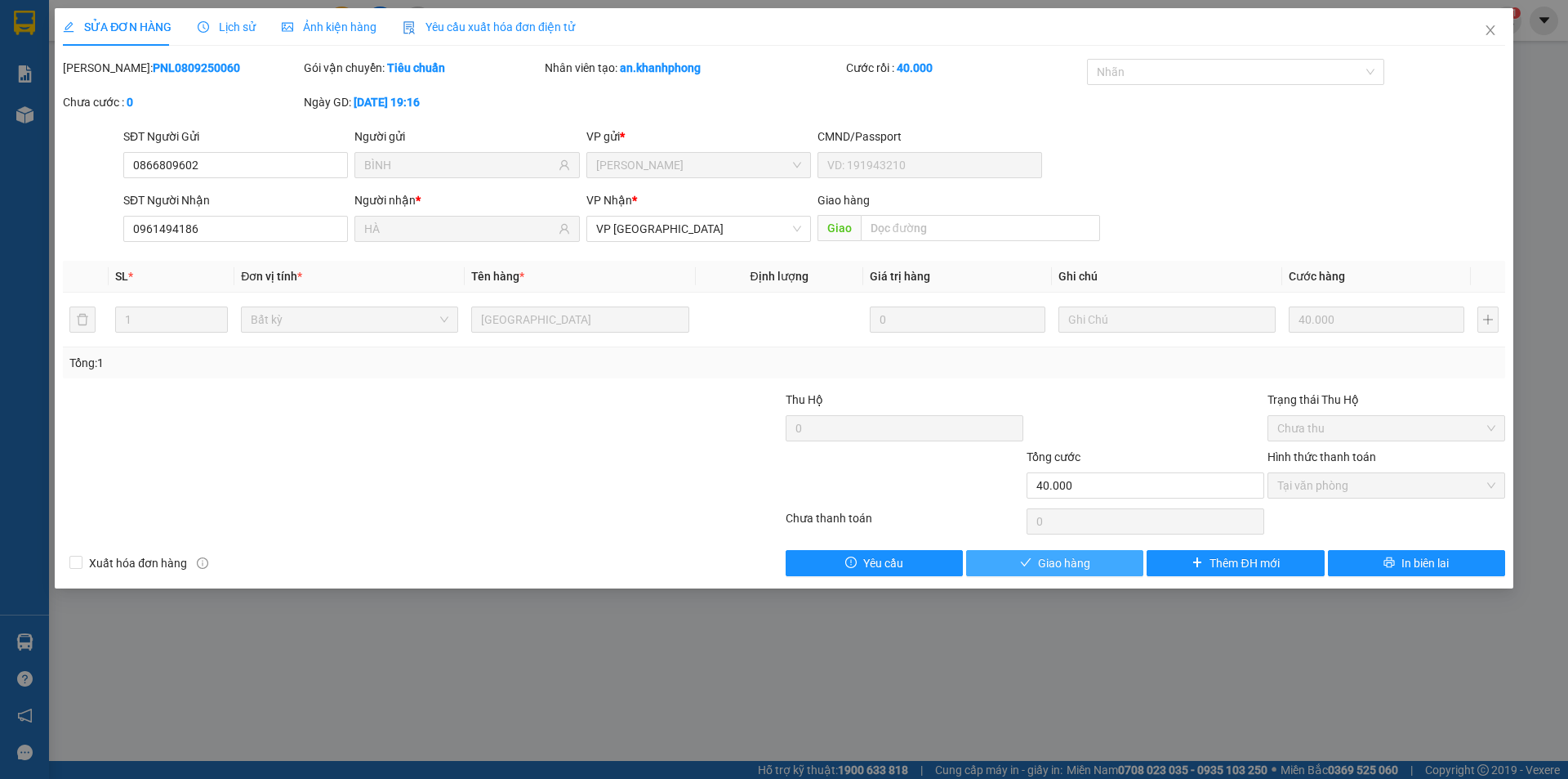
click at [1045, 566] on span "Giao hàng" at bounding box center [1064, 563] width 53 height 18
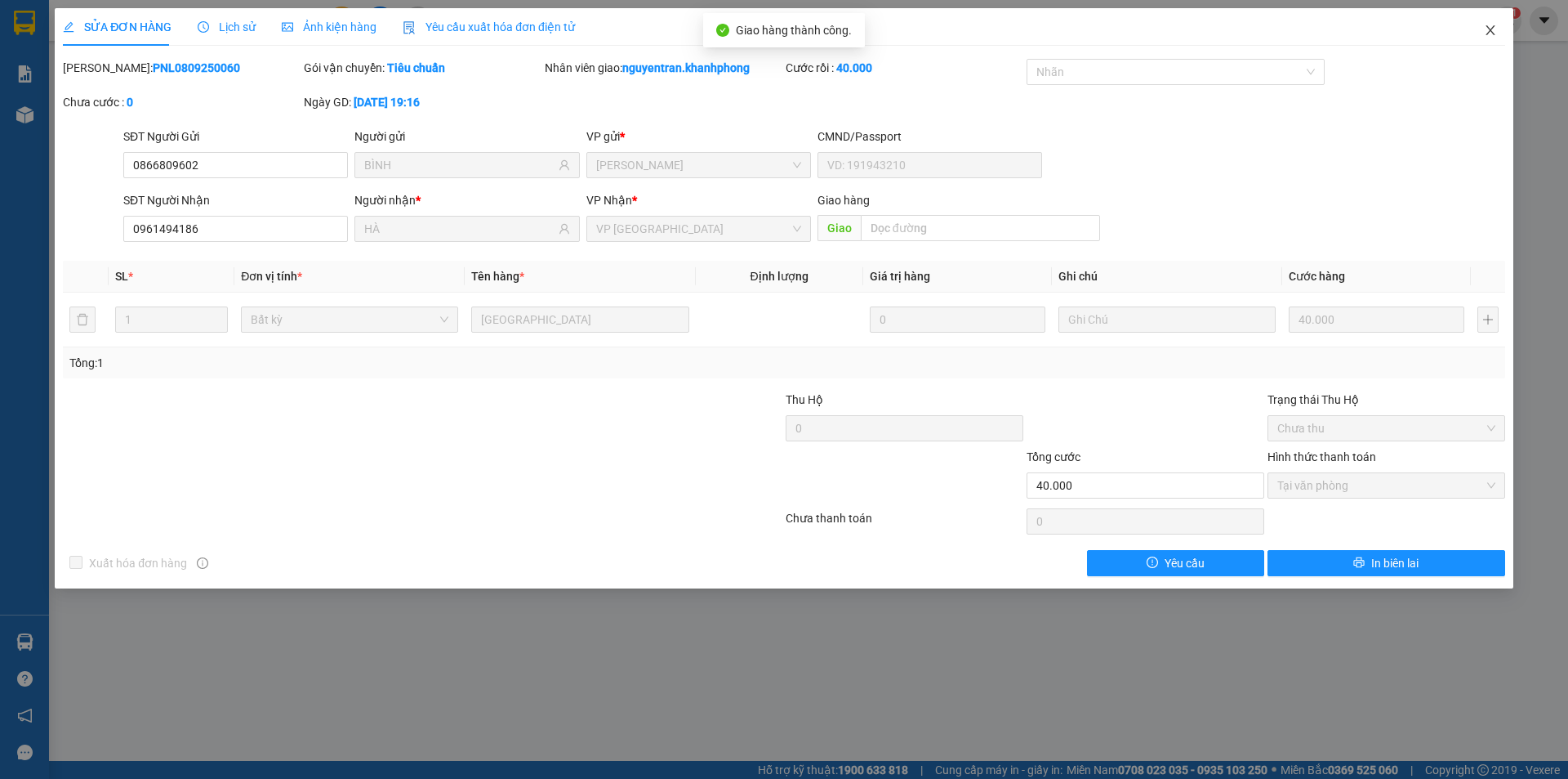
click at [1485, 25] on icon "close" at bounding box center [1490, 30] width 13 height 13
